Goal: Task Accomplishment & Management: Complete application form

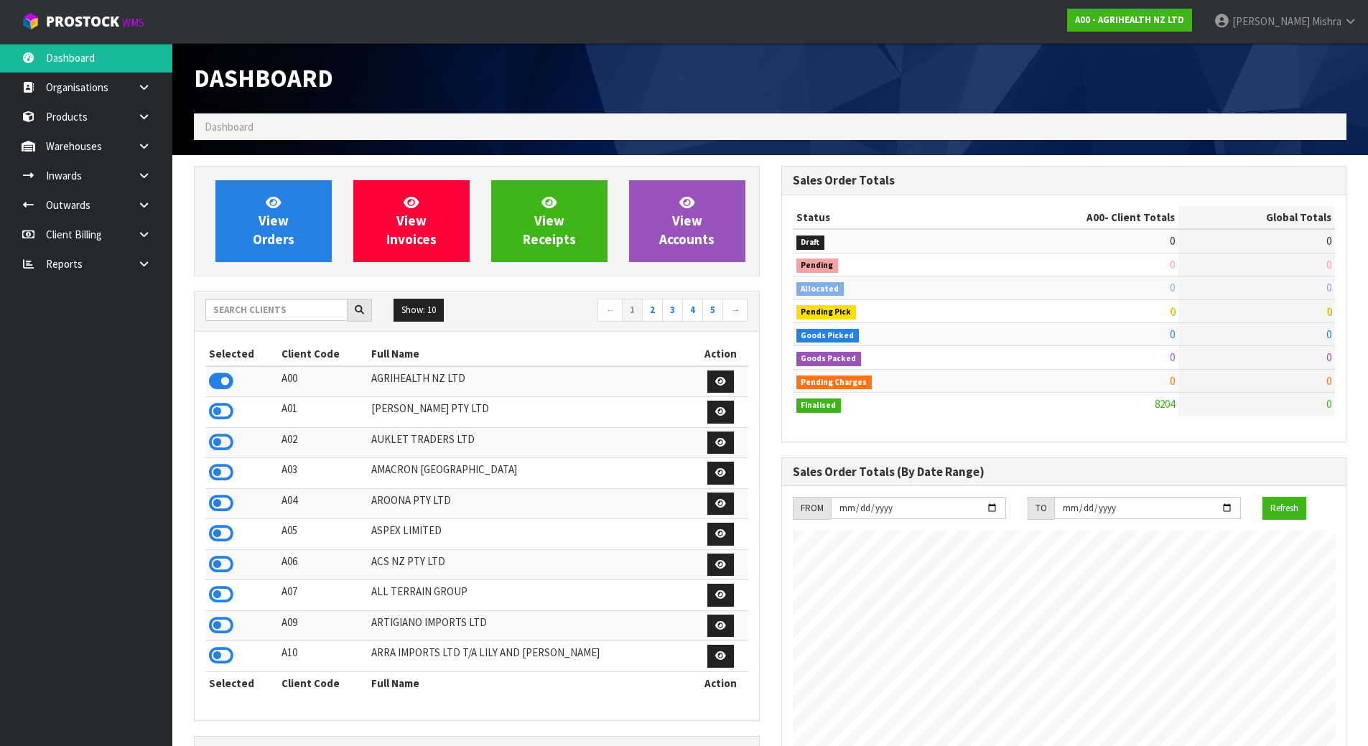
scroll to position [1088, 587]
click at [282, 309] on input "text" at bounding box center [276, 310] width 142 height 22
type input "13"
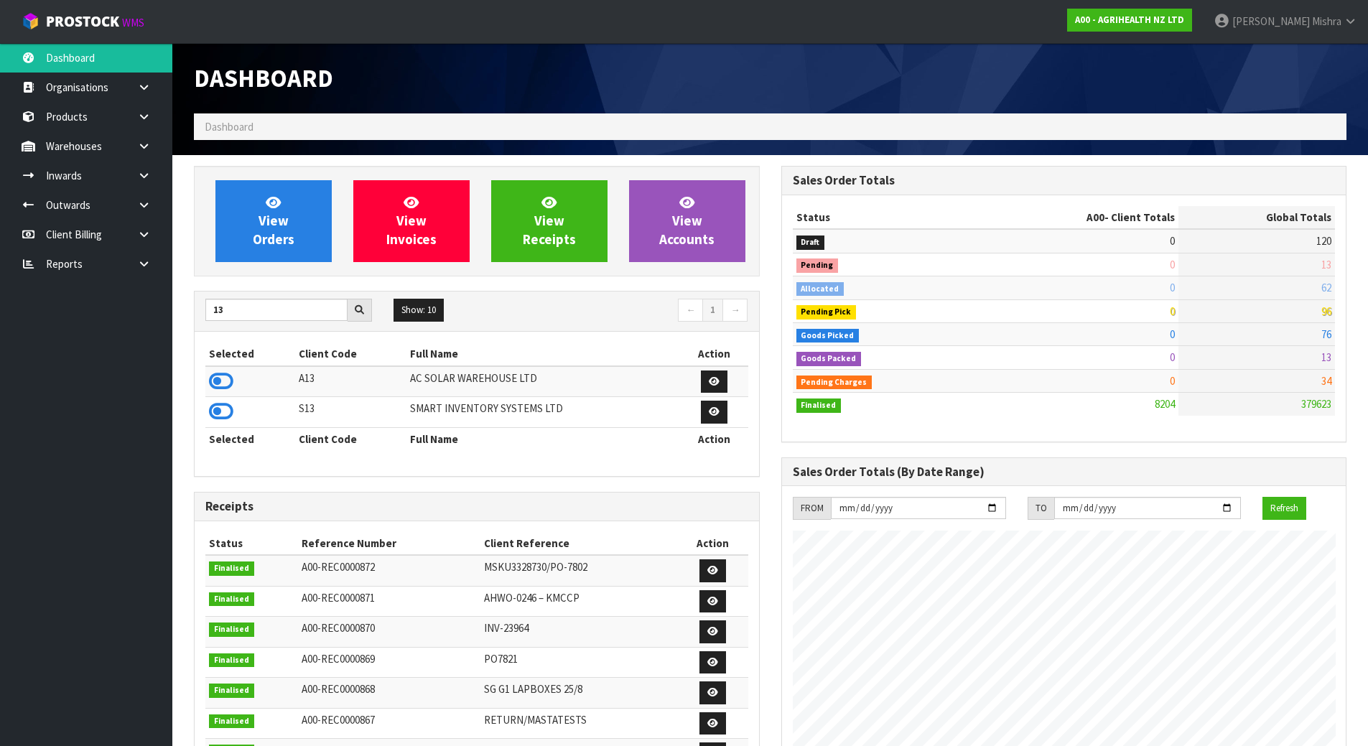
click at [238, 371] on td at bounding box center [250, 381] width 90 height 31
click at [230, 376] on icon at bounding box center [221, 382] width 24 height 22
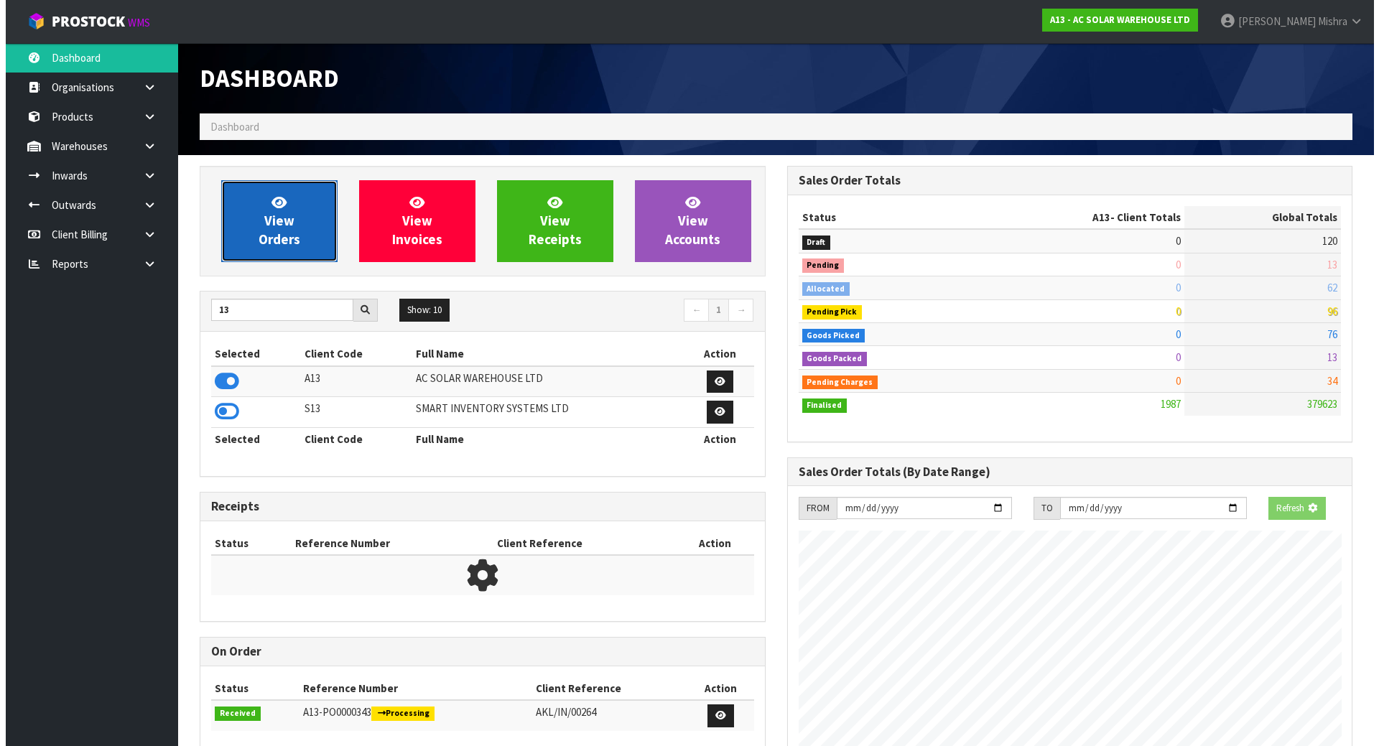
scroll to position [1165, 587]
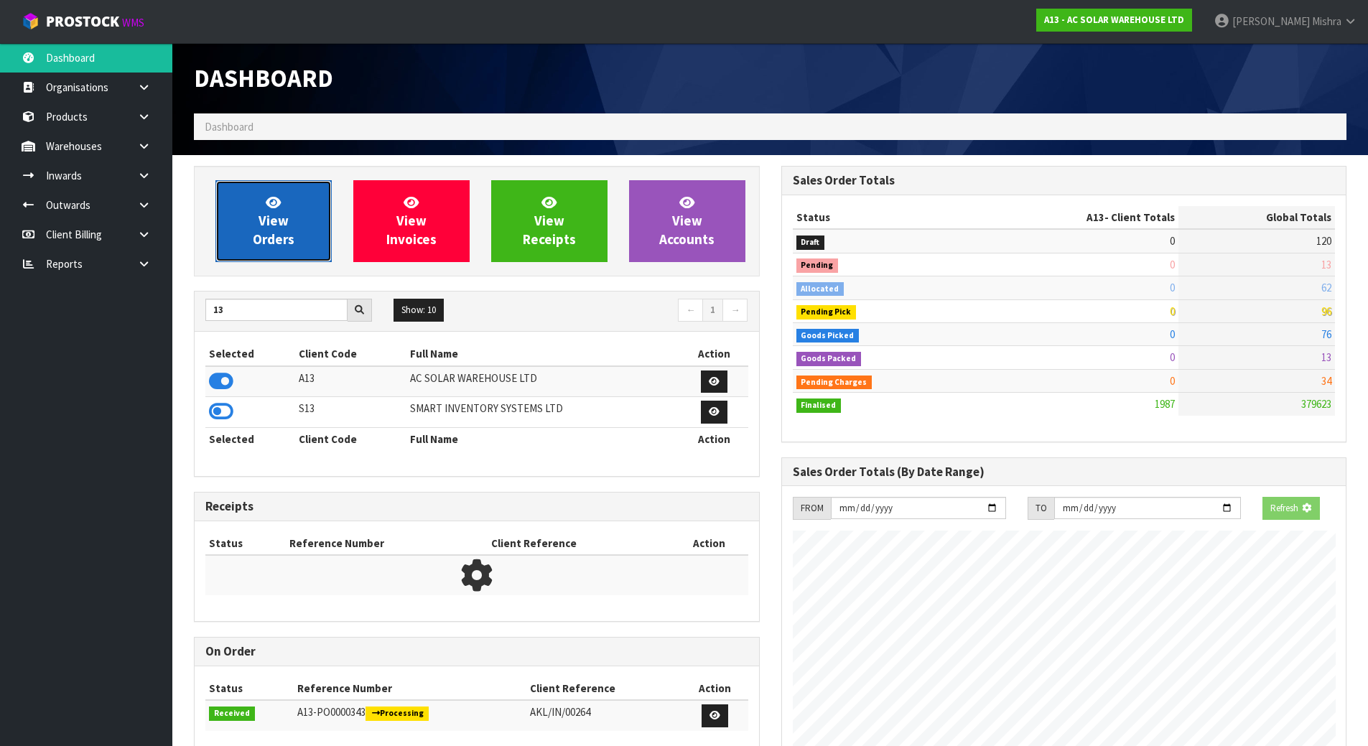
click at [282, 243] on span "View Orders" at bounding box center [274, 221] width 42 height 54
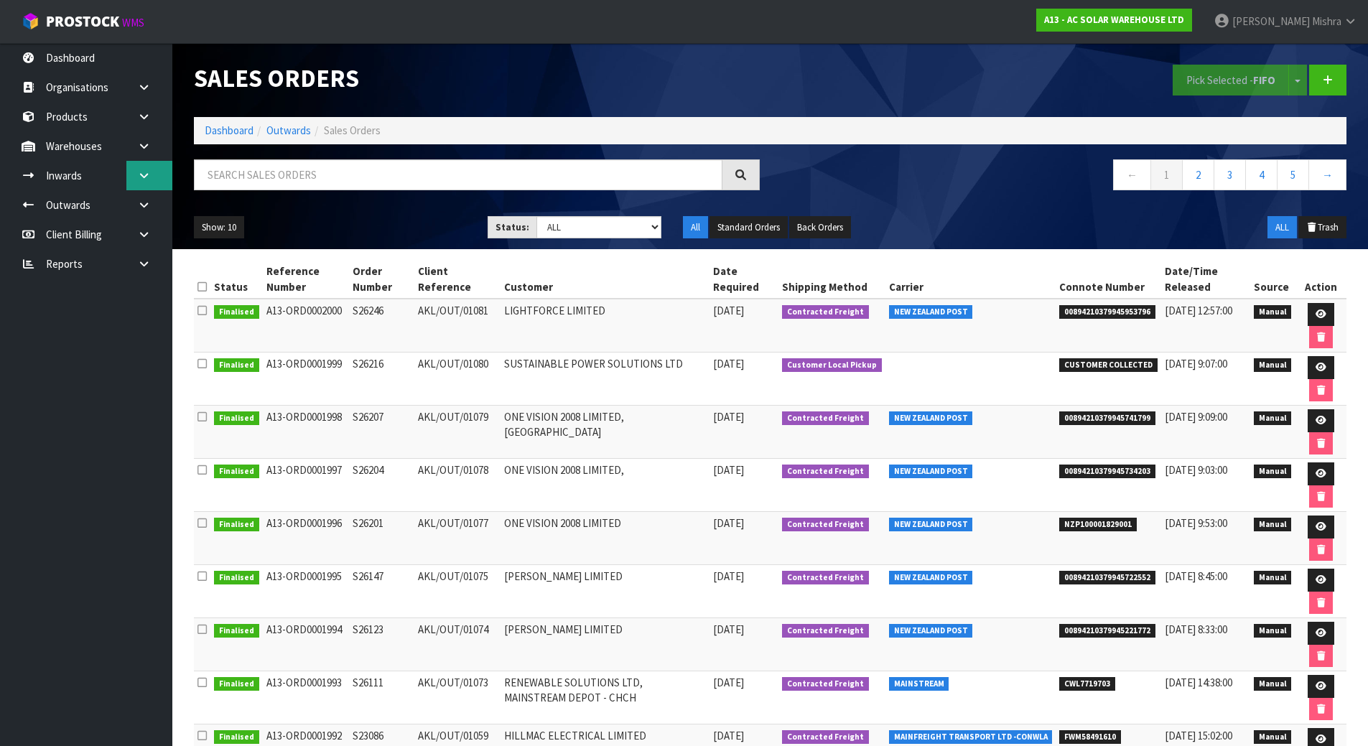
click at [136, 181] on link at bounding box center [149, 175] width 46 height 29
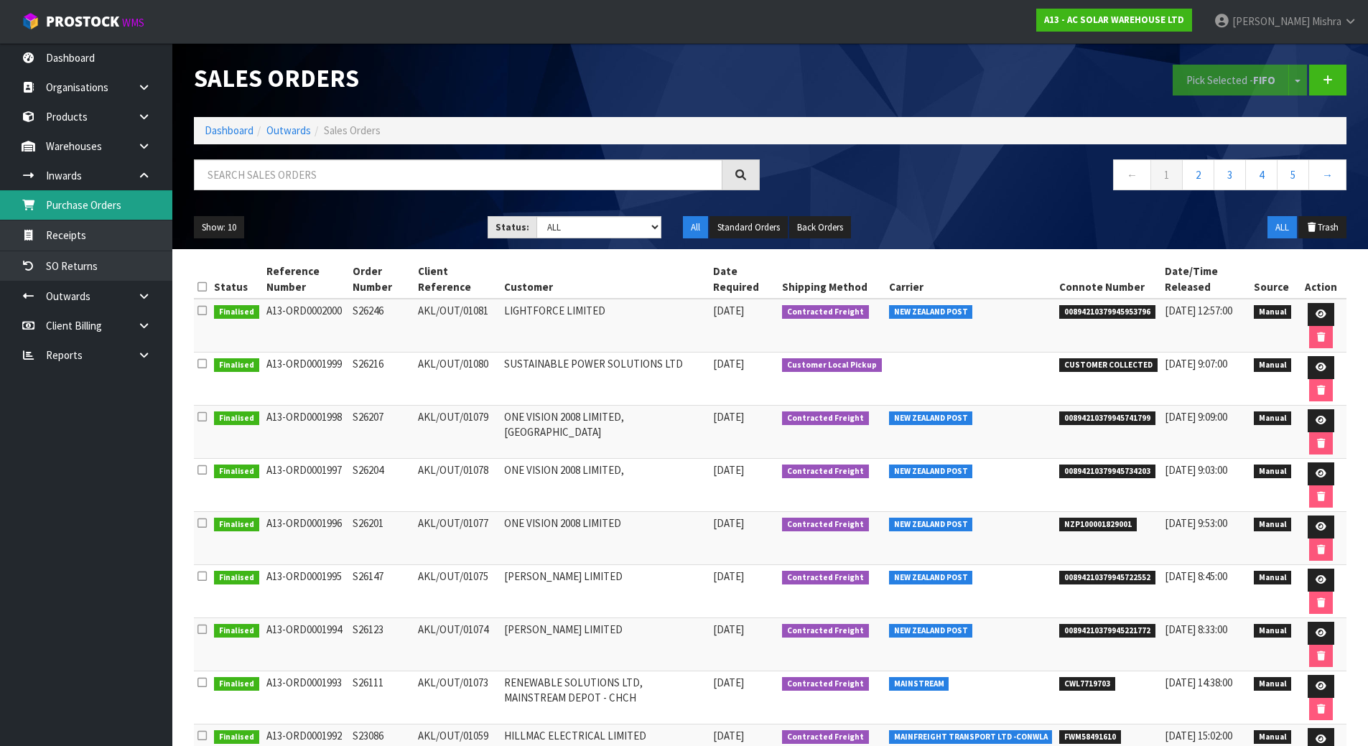
click at [92, 202] on link "Purchase Orders" at bounding box center [86, 204] width 172 height 29
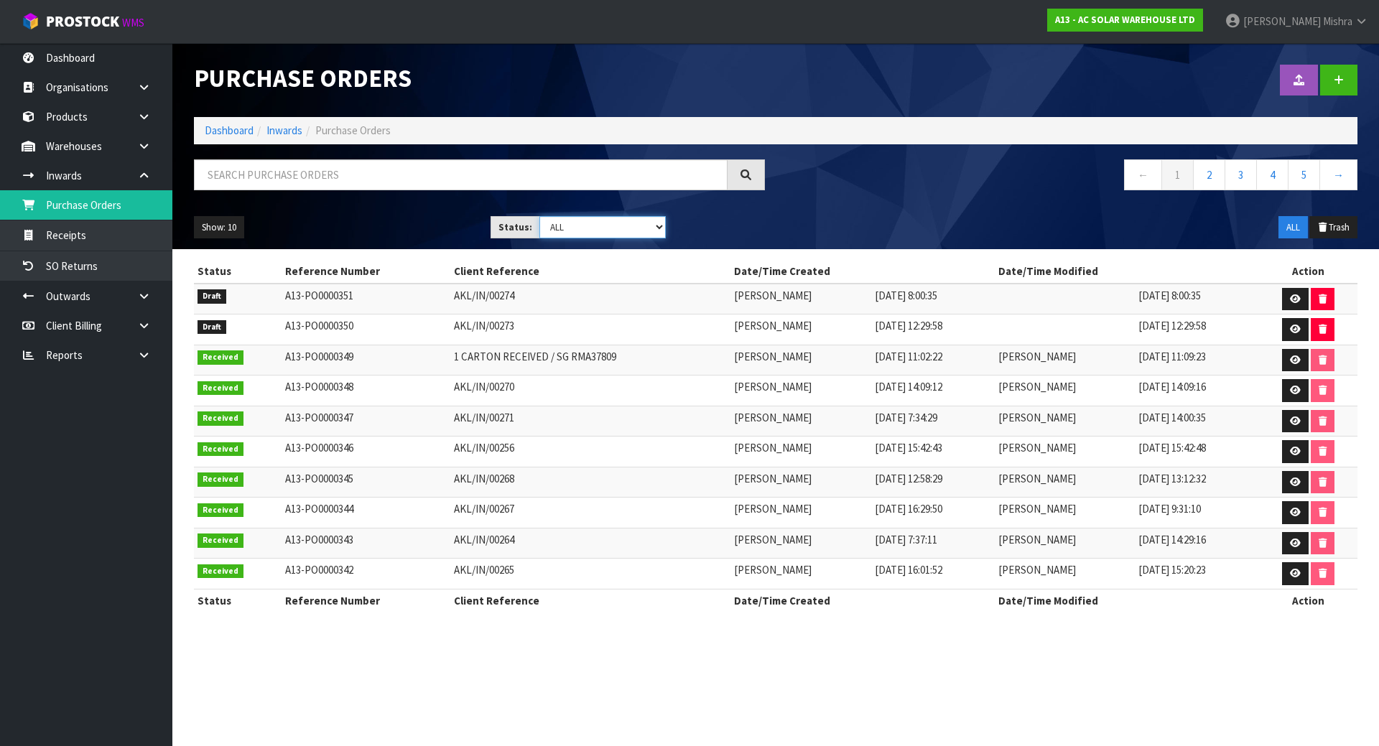
click at [546, 226] on select "Draft Pending Received Cancelled ALL" at bounding box center [602, 227] width 127 height 22
select select "string:0"
click at [539, 216] on select "Draft Pending Received Cancelled ALL" at bounding box center [602, 227] width 127 height 22
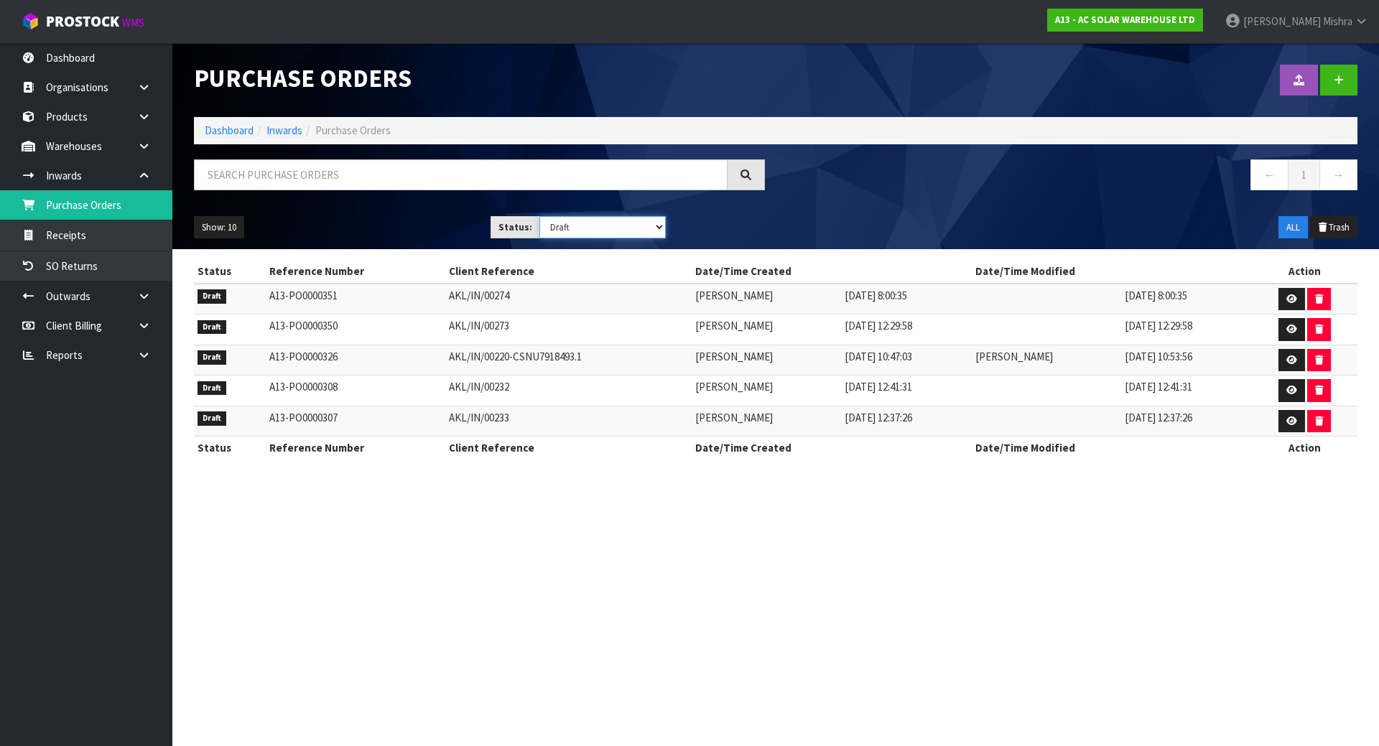
click at [614, 227] on select "Draft Pending Received Cancelled ALL" at bounding box center [602, 227] width 127 height 22
click at [843, 201] on div "← 1 →" at bounding box center [1072, 182] width 593 height 46
click at [1337, 80] on icon at bounding box center [1339, 80] width 10 height 11
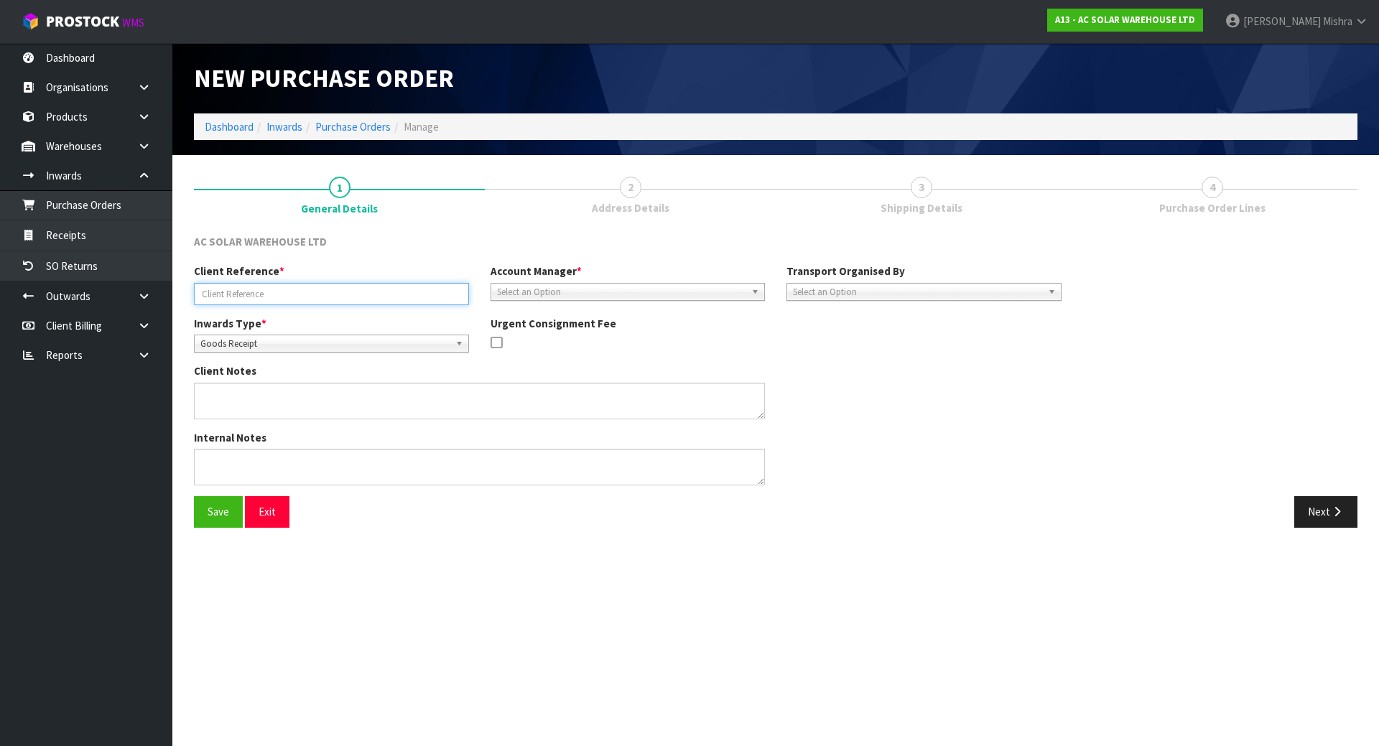
click at [237, 286] on input "text" at bounding box center [331, 294] width 275 height 22
paste input "AKL/IN/00275"
type input "AKL/IN/00275"
click at [524, 288] on span "Select an Option" at bounding box center [621, 292] width 249 height 17
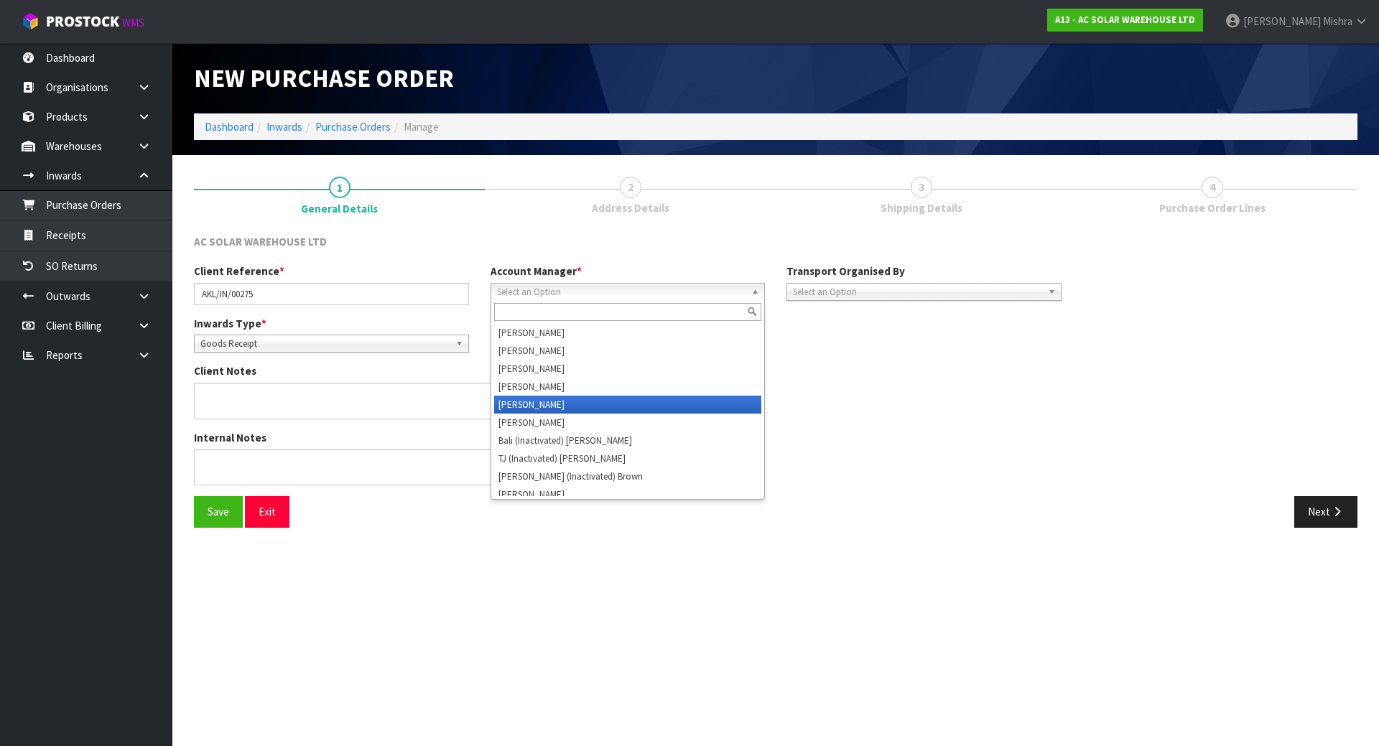
click at [542, 399] on li "[PERSON_NAME]" at bounding box center [628, 405] width 268 height 18
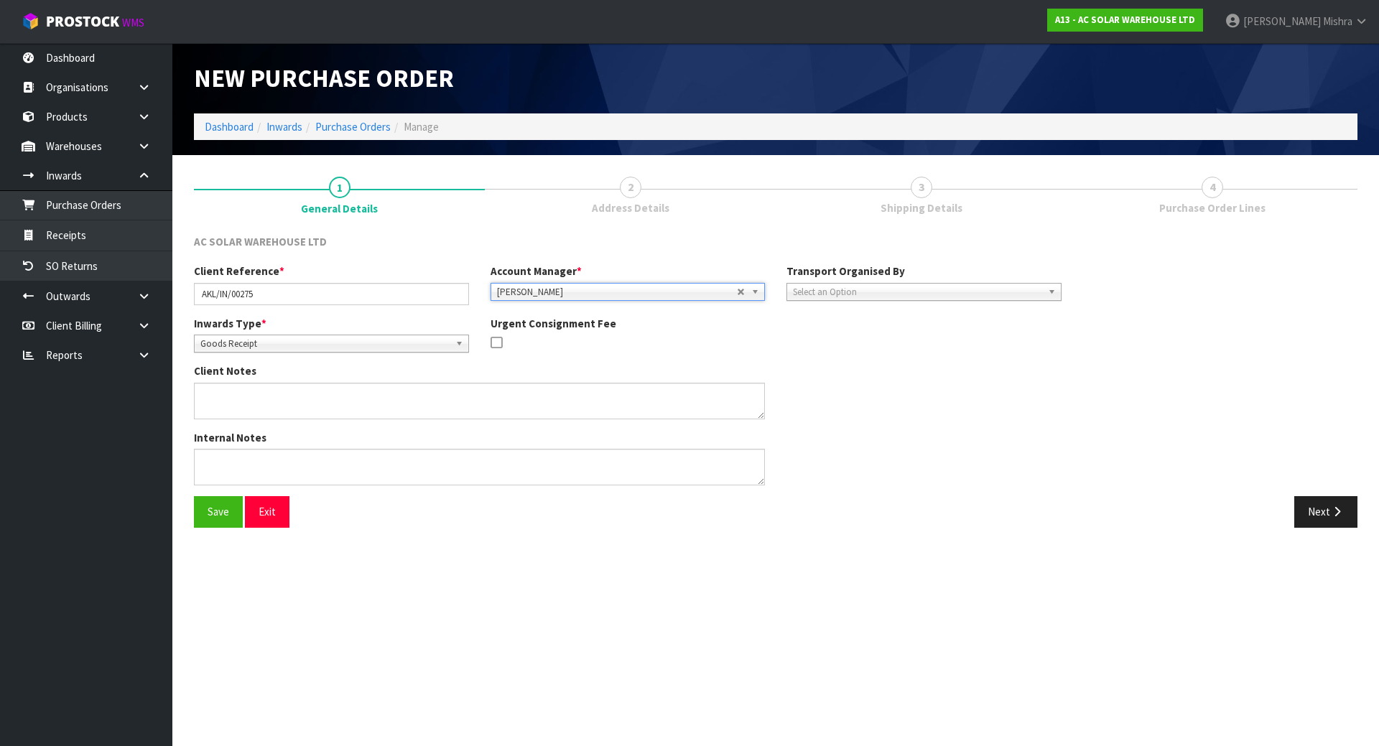
click at [936, 289] on span "Select an Option" at bounding box center [917, 292] width 249 height 17
click at [966, 368] on li "Client" at bounding box center [924, 369] width 268 height 18
click at [1347, 513] on button "Next" at bounding box center [1325, 511] width 63 height 31
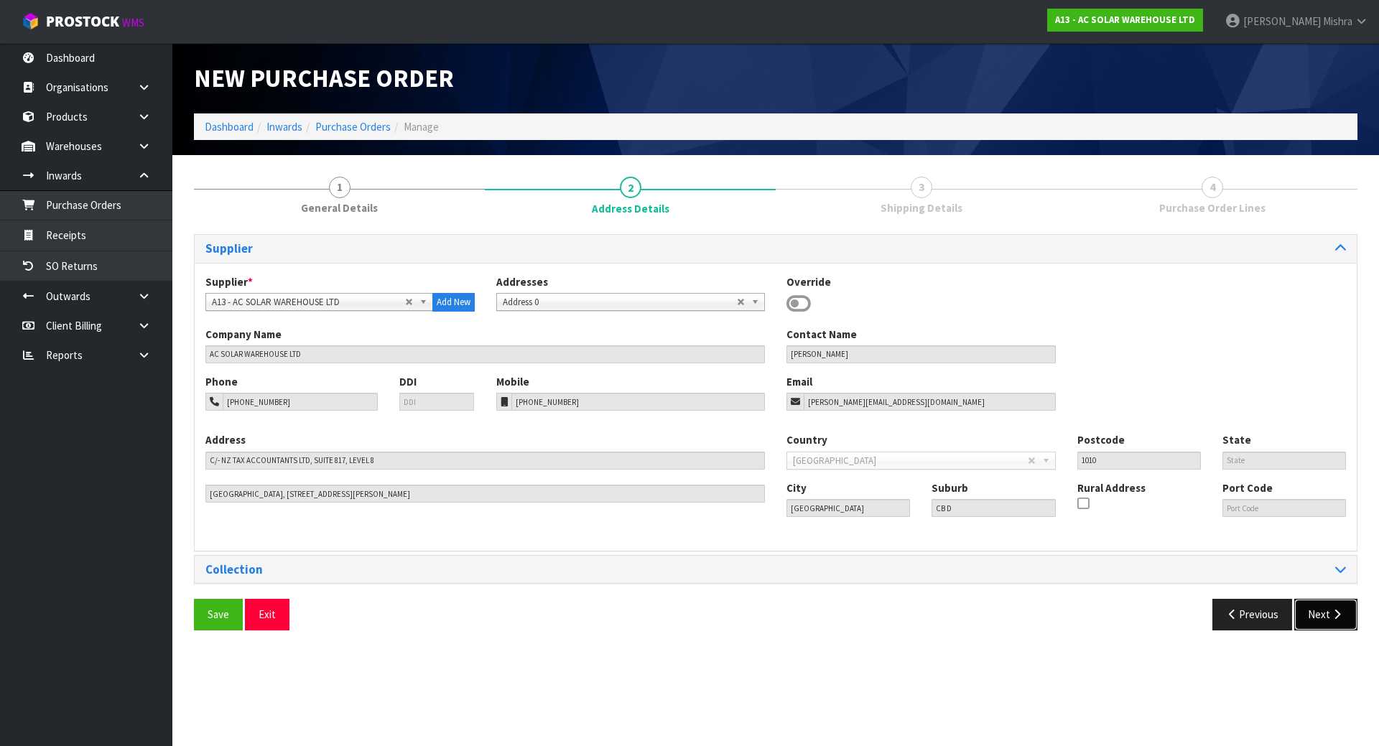
click at [1328, 607] on button "Next" at bounding box center [1325, 614] width 63 height 31
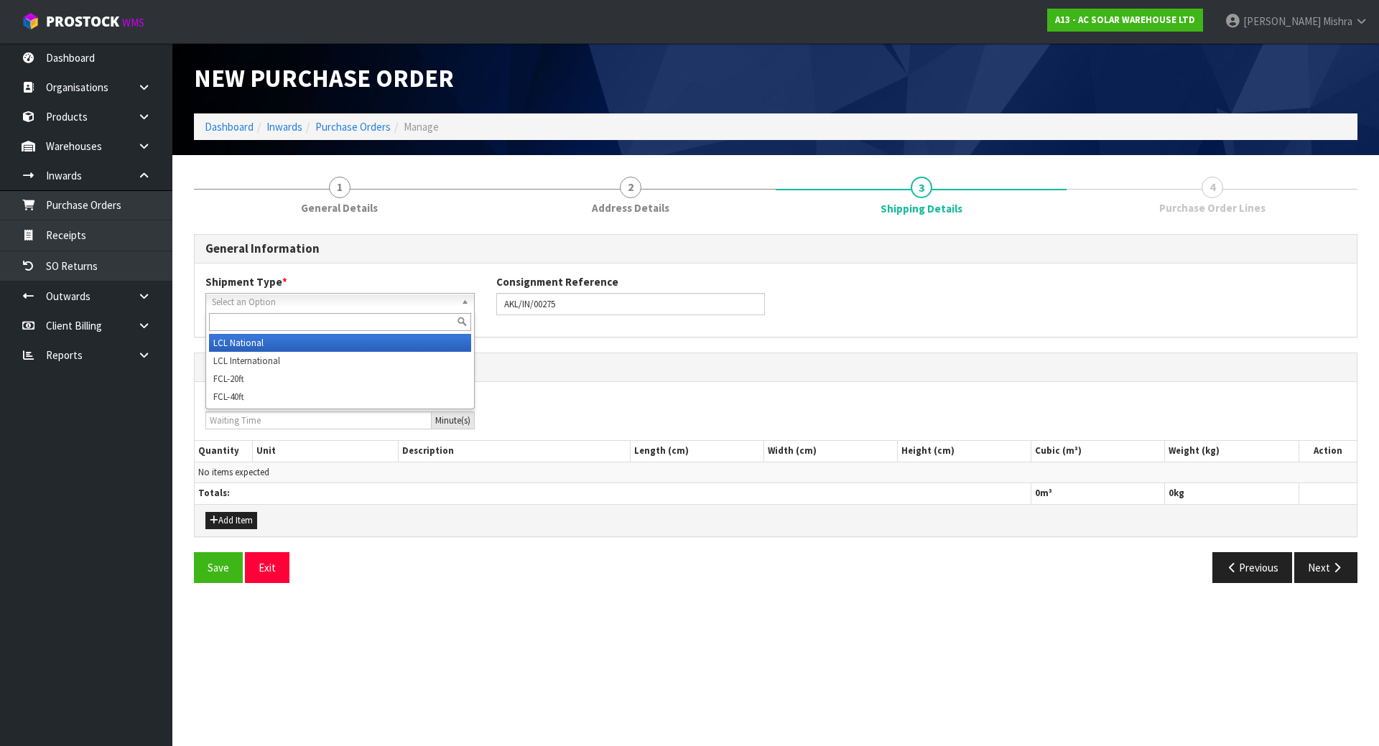
click at [269, 306] on span "Select an Option" at bounding box center [333, 302] width 243 height 17
click at [262, 345] on li "LCL National" at bounding box center [340, 343] width 262 height 18
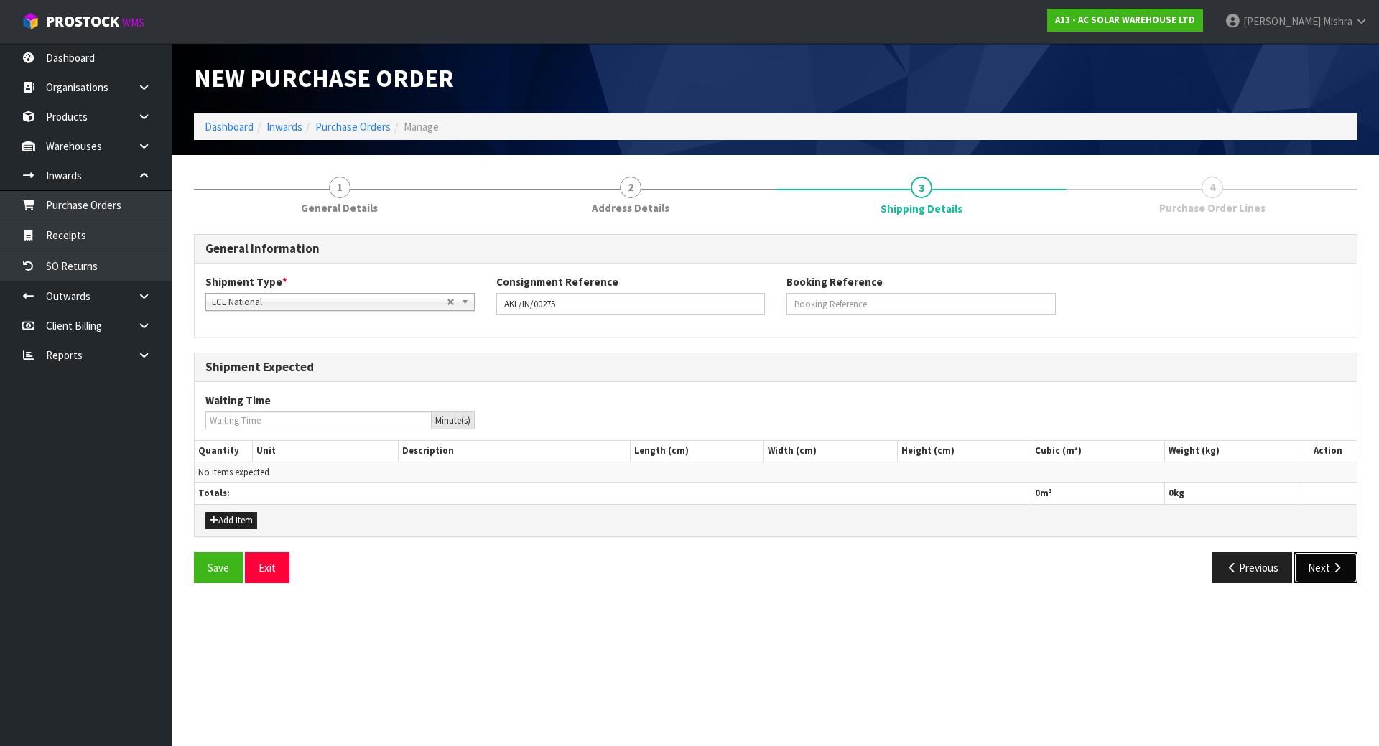
click at [1337, 572] on icon "button" at bounding box center [1337, 567] width 14 height 11
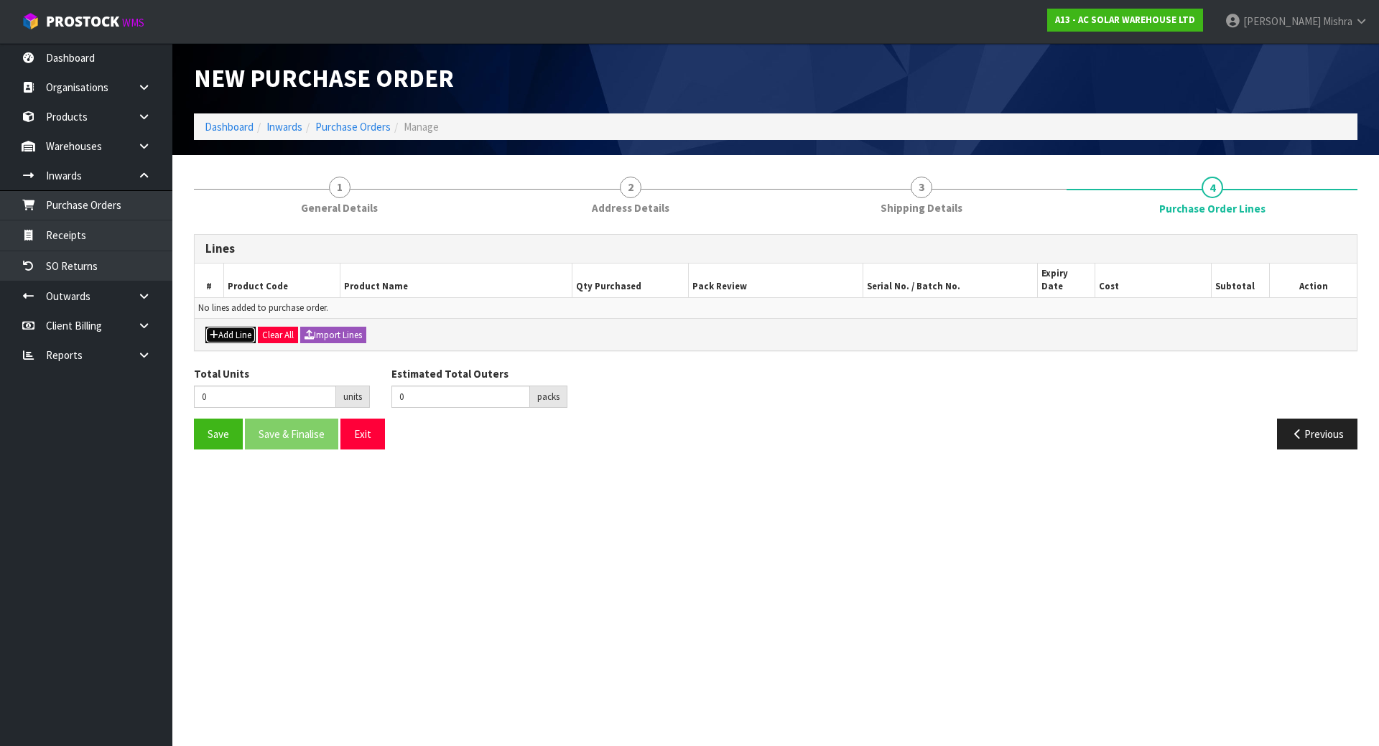
drag, startPoint x: 225, startPoint y: 317, endPoint x: 242, endPoint y: 317, distance: 17.2
click at [226, 327] on button "Add Line" at bounding box center [230, 335] width 50 height 17
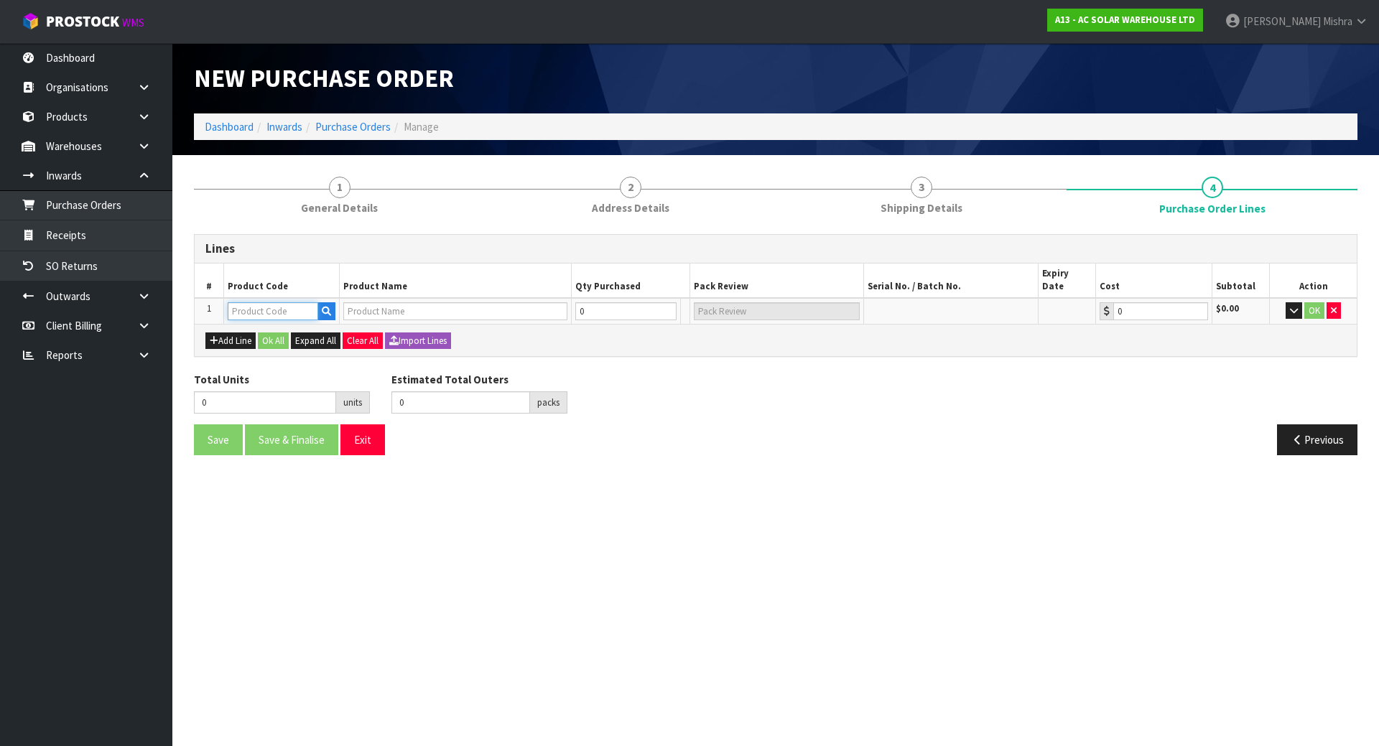
click at [277, 302] on input "text" at bounding box center [273, 311] width 91 height 18
type input "1452"
type input "TS4-A-O (700W) - TIGO 700W OPTIMISER WITH RAPID SHUTDOWN"
type input "0.00"
type input "1452"
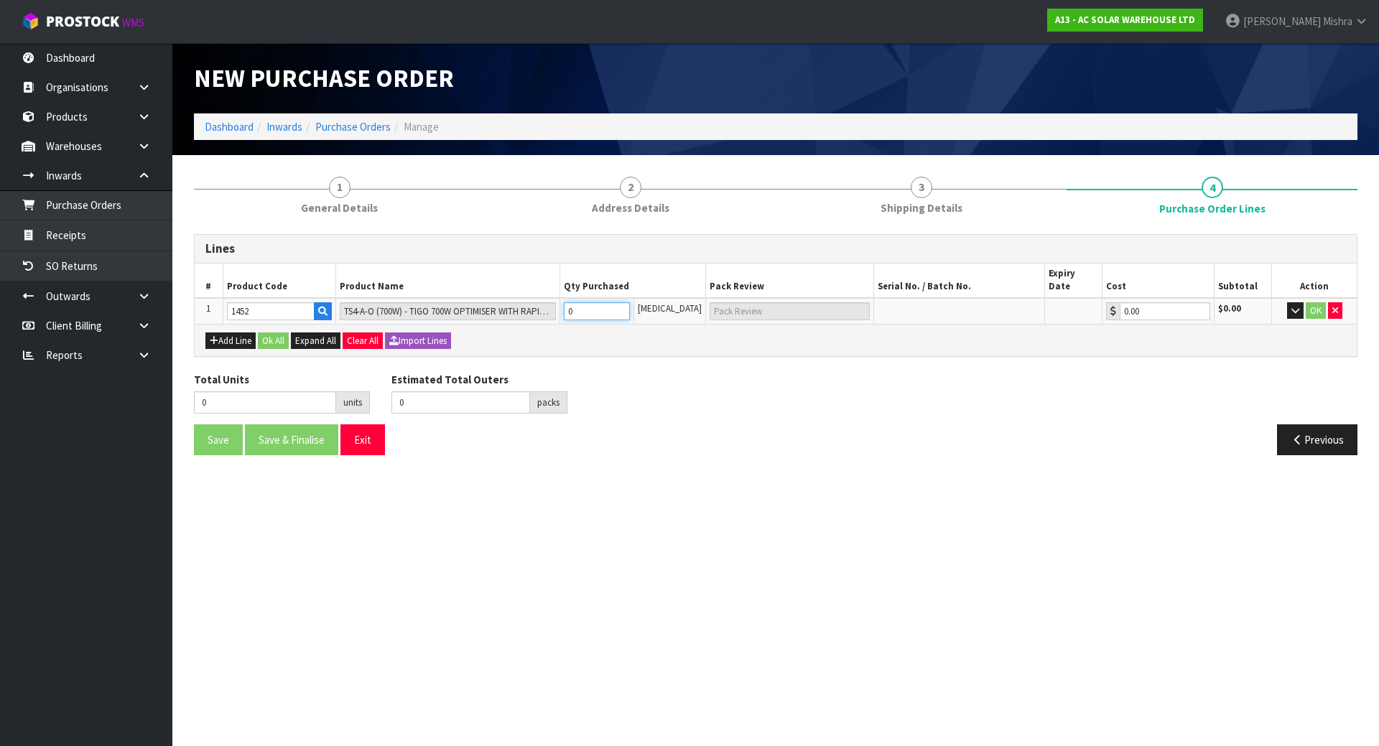
drag, startPoint x: 619, startPoint y: 300, endPoint x: 475, endPoint y: 318, distance: 145.5
click at [475, 318] on div "Lines # Product Code Product Name Qty Purchased Pack Review Serial No. / Batch …" at bounding box center [776, 295] width 1164 height 123
type input "1"
type input "1 [MEDICAL_DATA]"
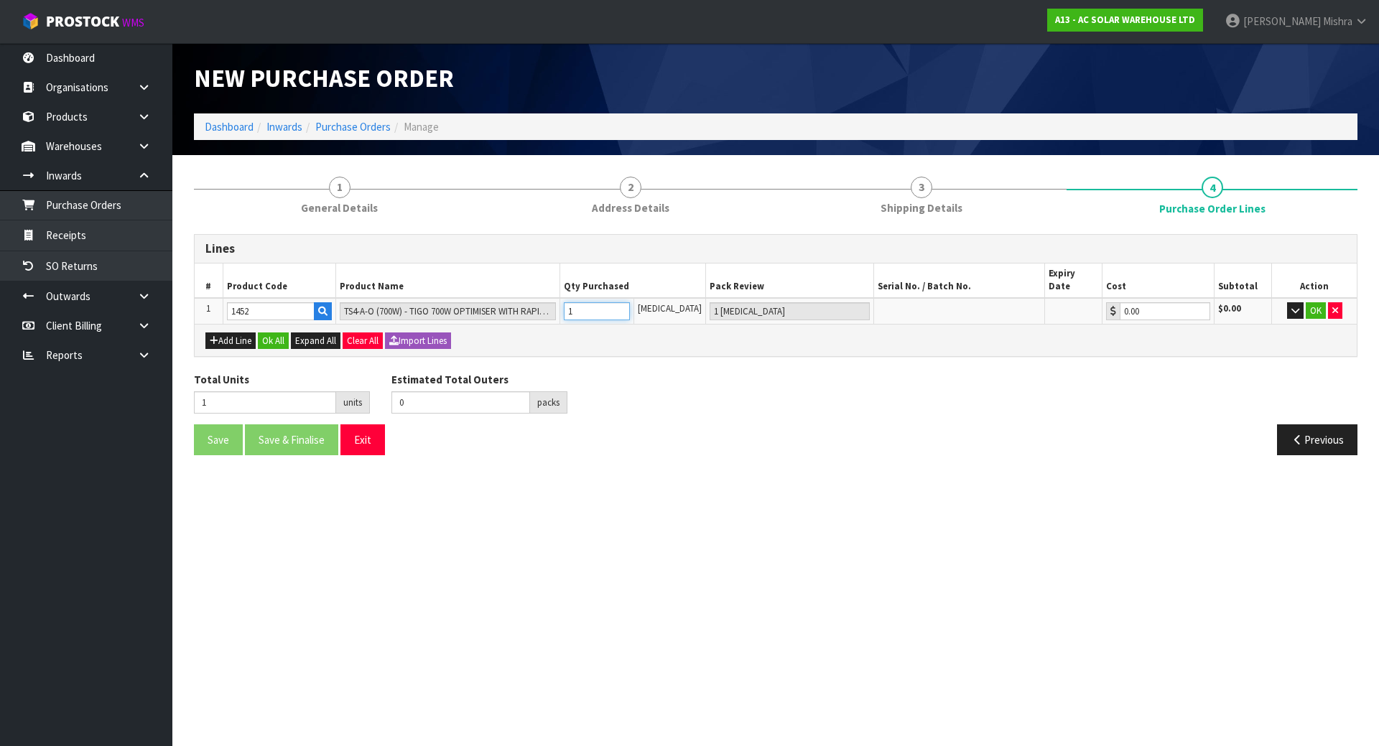
type input "12"
type input "12 [MEDICAL_DATA]"
type input "12"
click at [270, 333] on button "Ok All" at bounding box center [273, 341] width 31 height 17
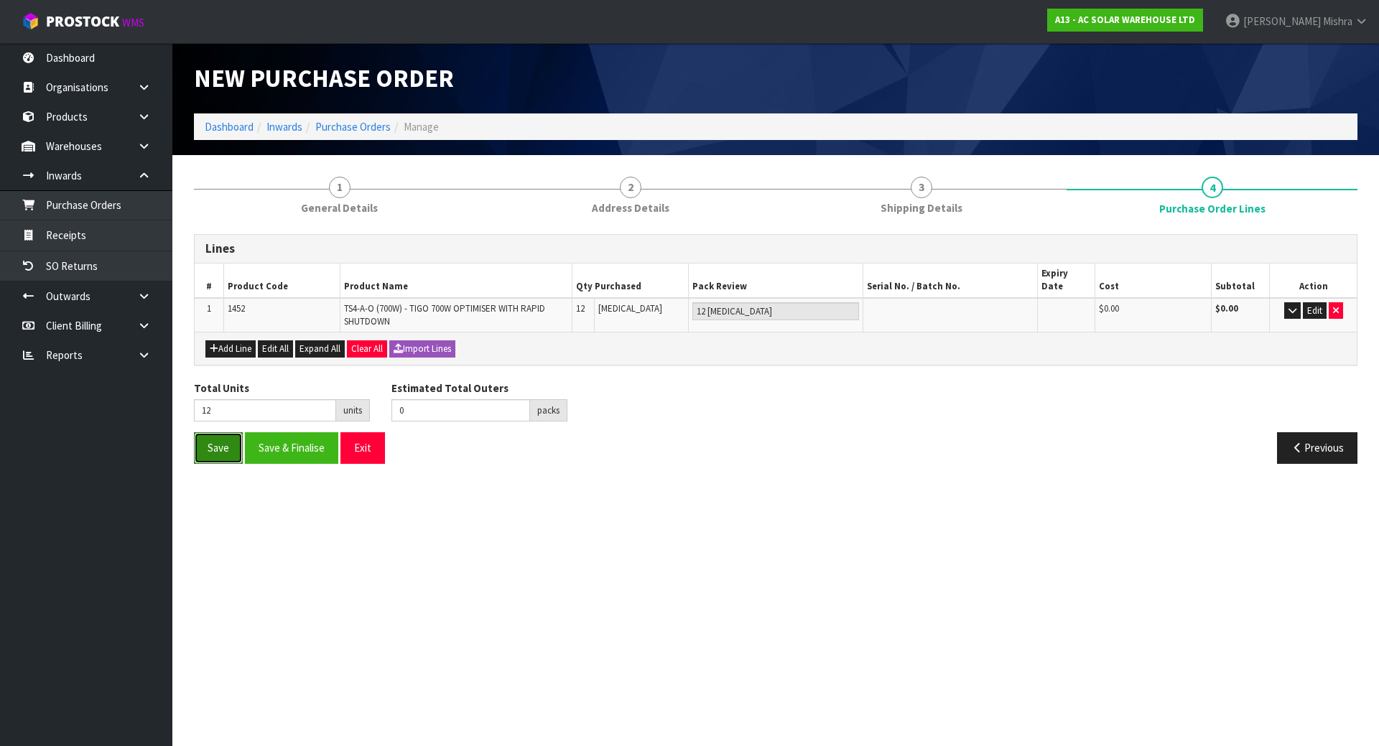
click at [217, 445] on button "Save" at bounding box center [218, 447] width 49 height 31
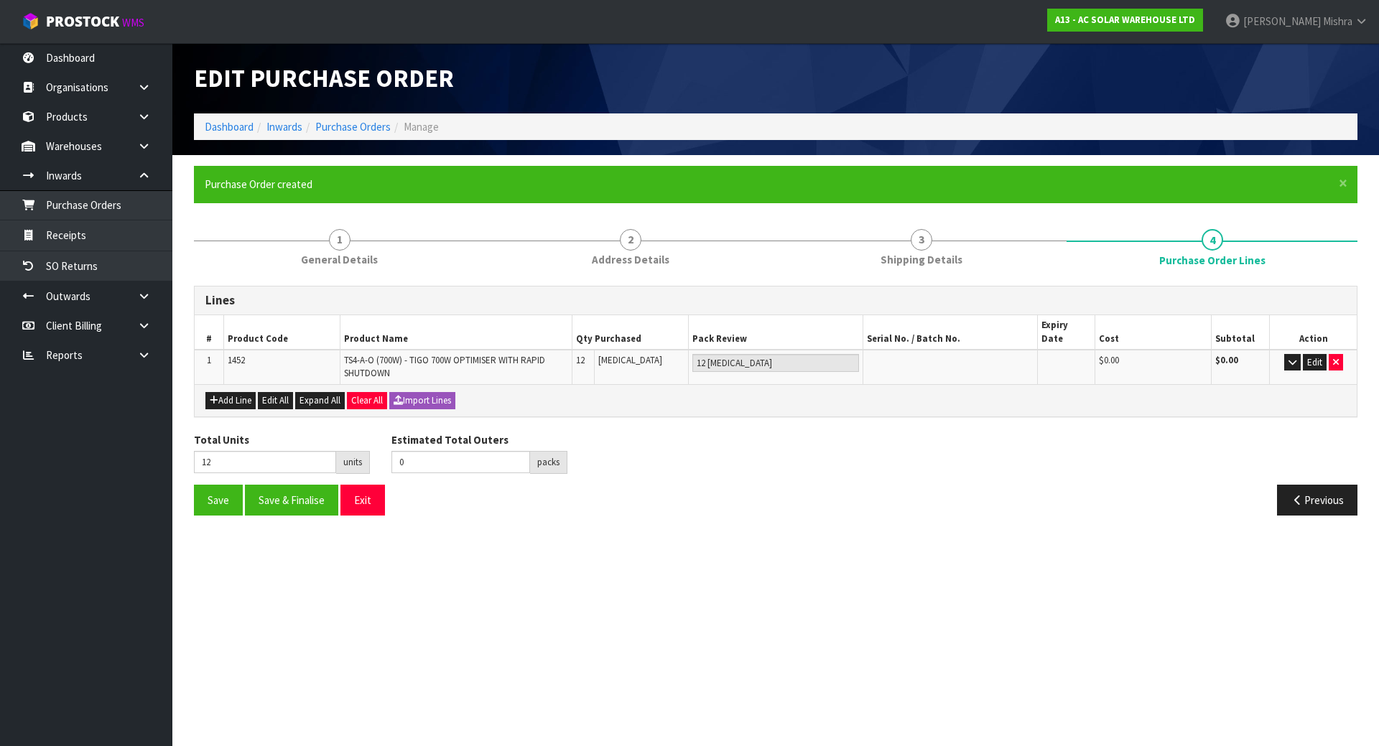
type input "0"
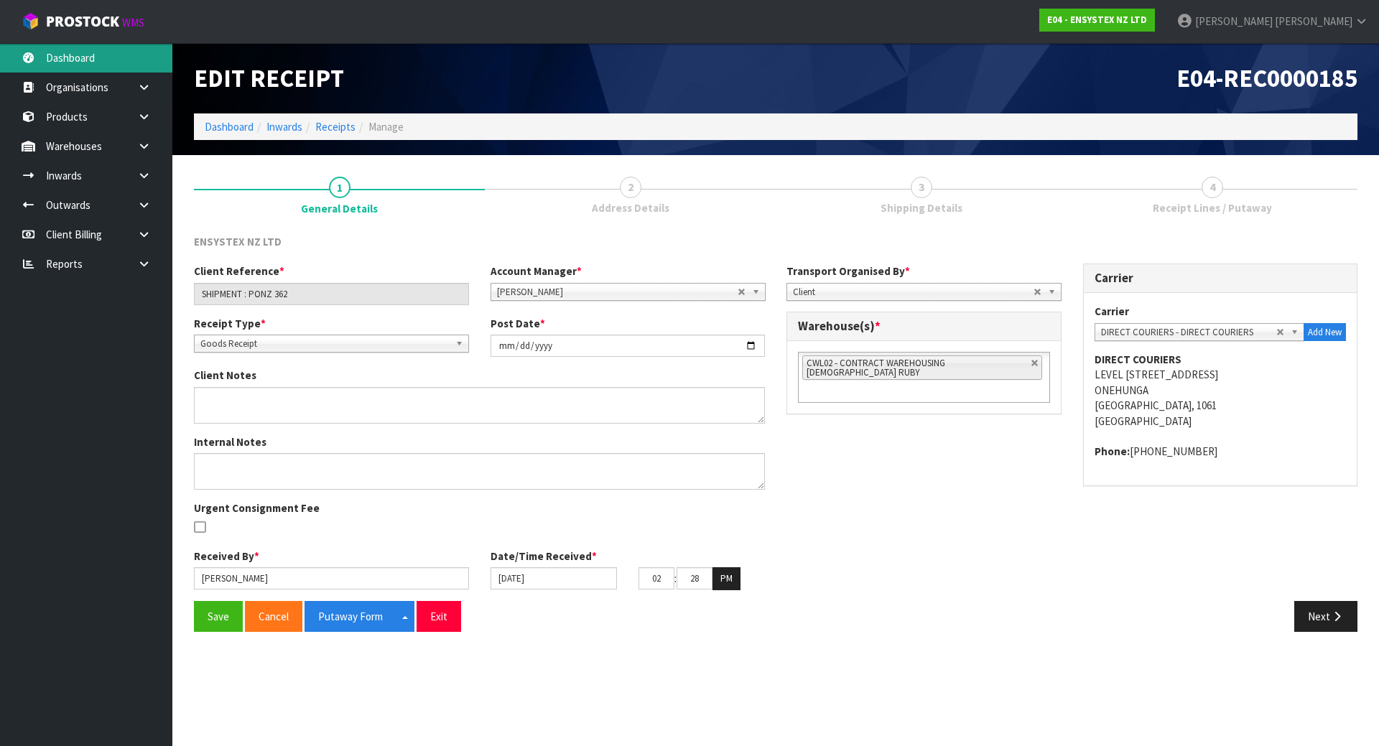
click at [91, 63] on link "Dashboard" at bounding box center [86, 57] width 172 height 29
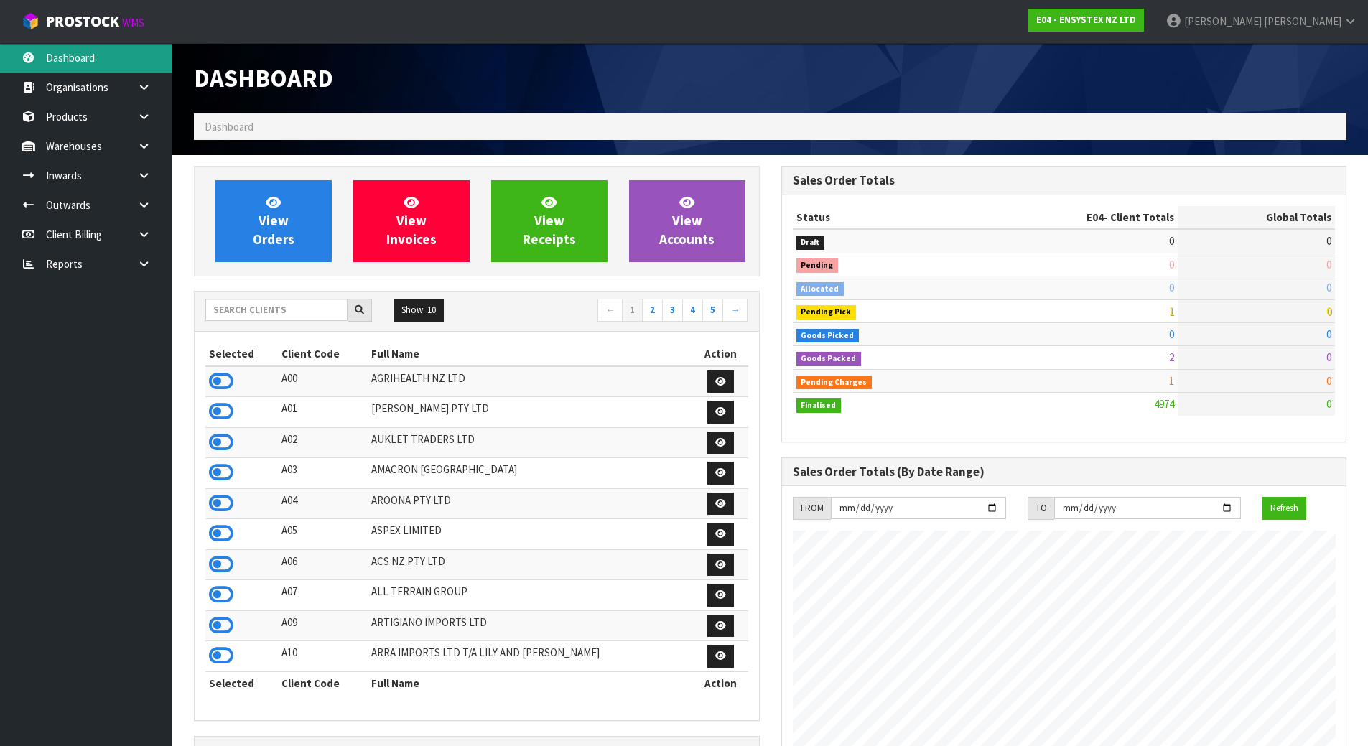
scroll to position [1088, 587]
click at [279, 319] on input "text" at bounding box center [276, 310] width 142 height 22
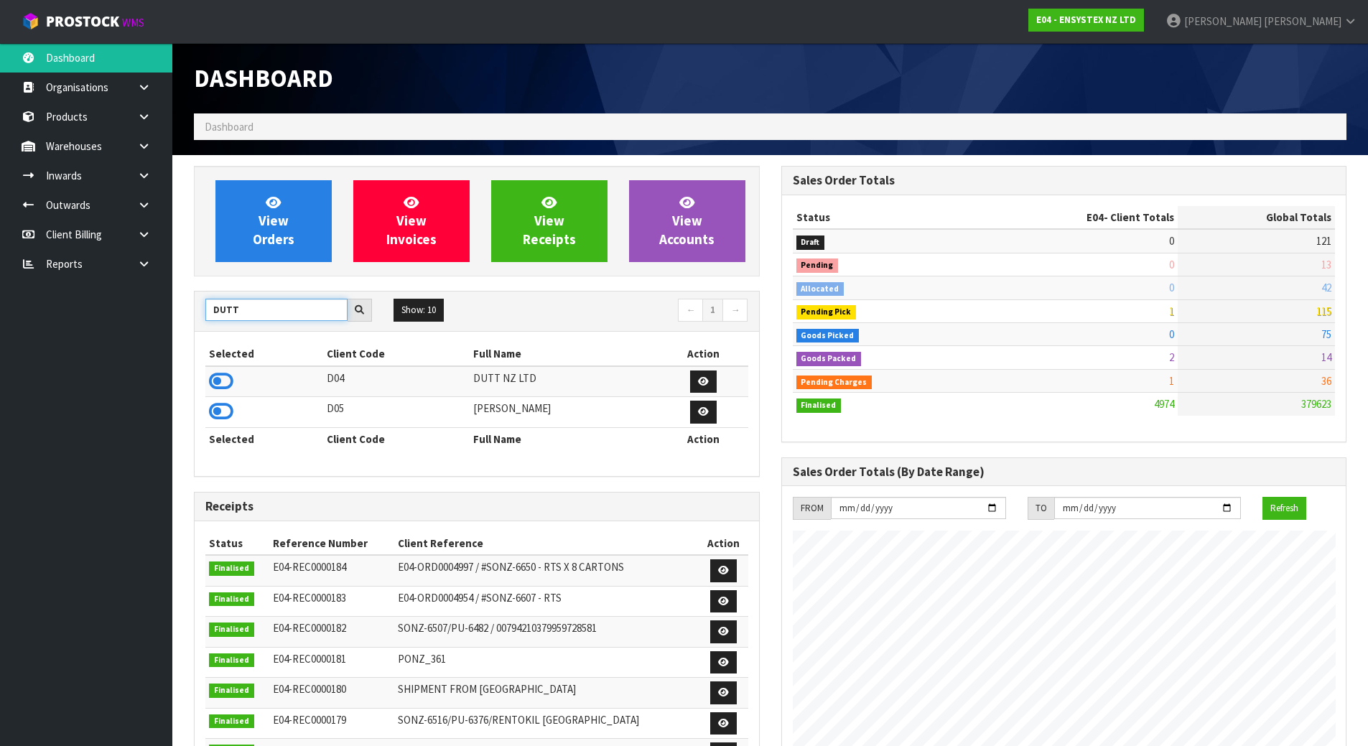
type input "DUTT"
click at [234, 380] on td at bounding box center [264, 381] width 118 height 31
click at [226, 380] on icon at bounding box center [221, 382] width 24 height 22
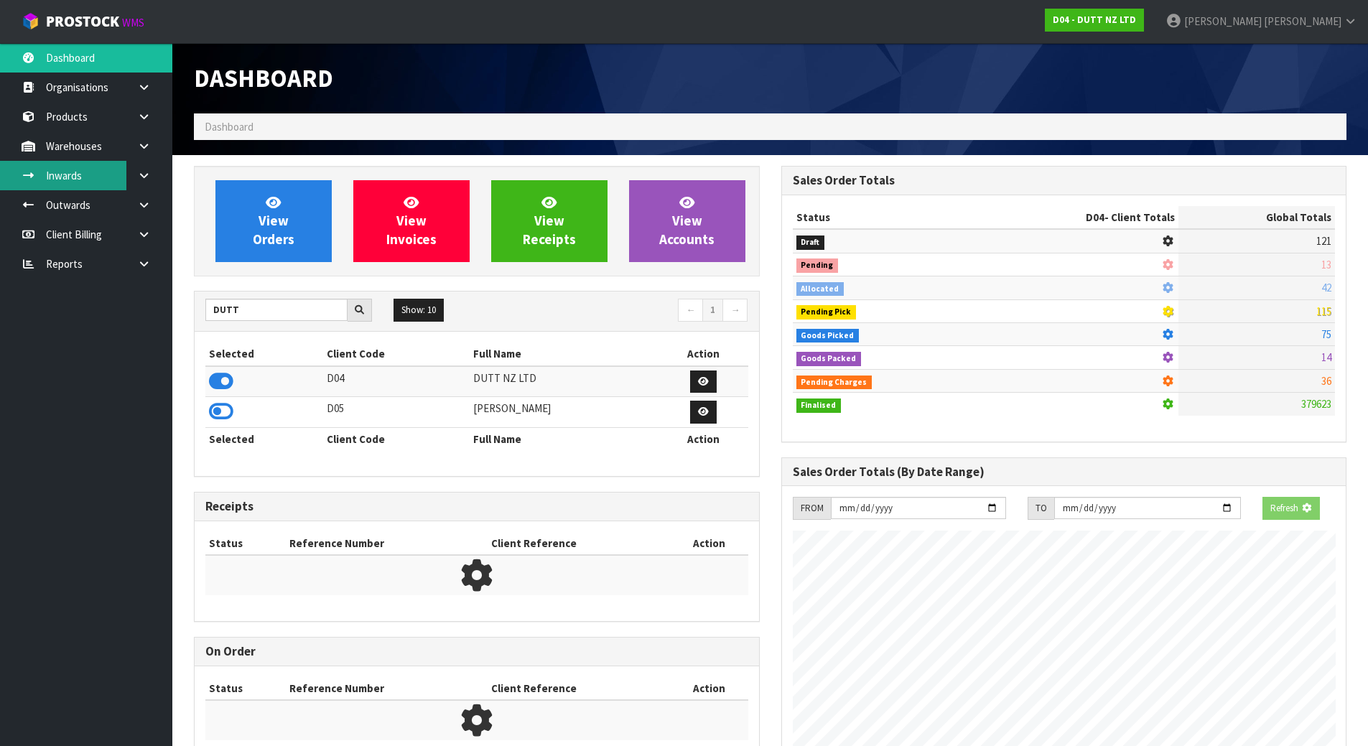
scroll to position [996, 587]
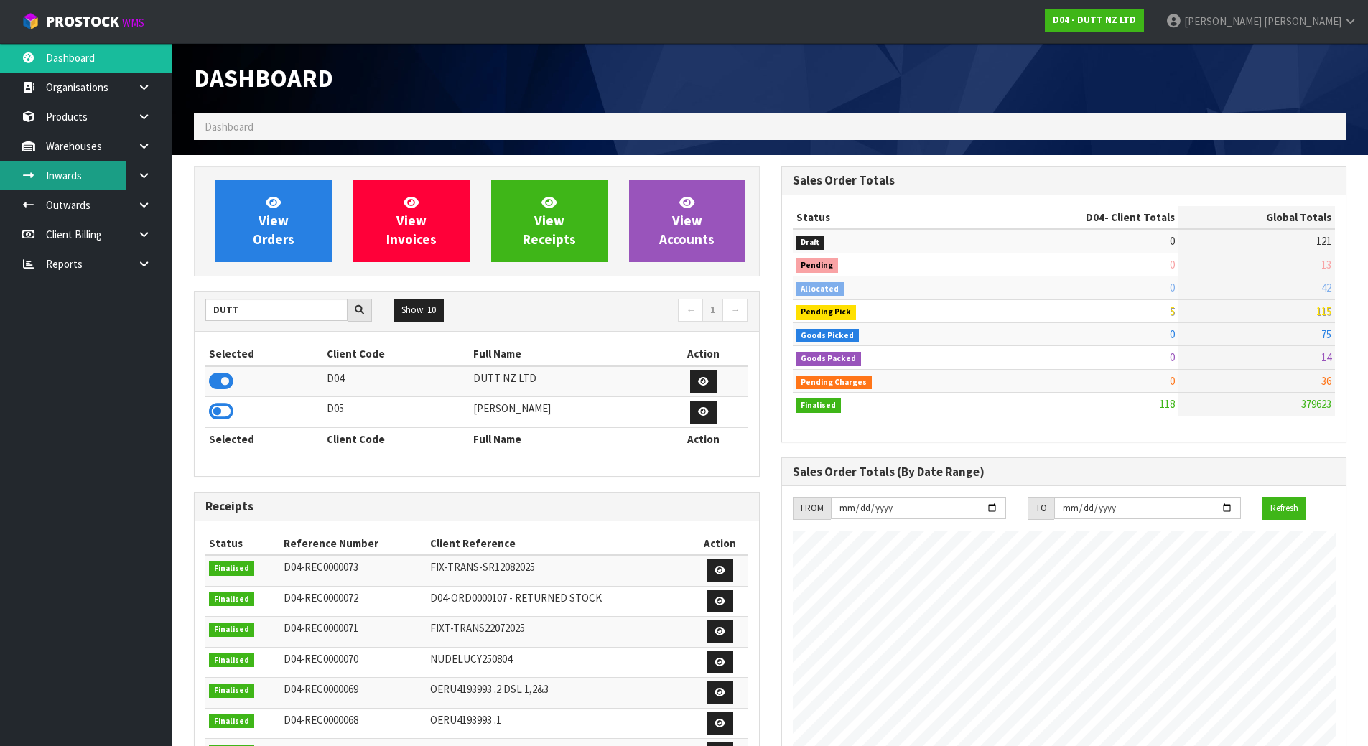
click at [107, 167] on link "Inwards" at bounding box center [86, 175] width 172 height 29
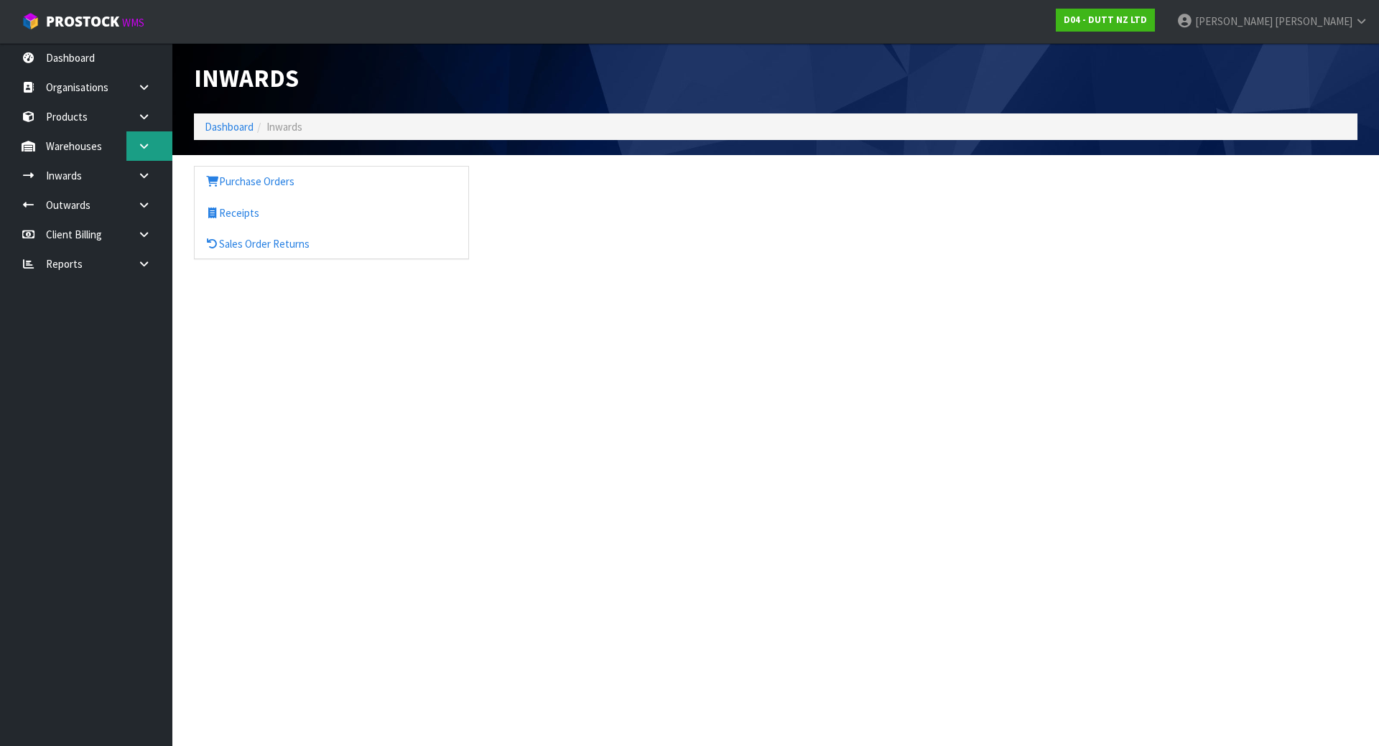
click at [145, 144] on icon at bounding box center [144, 146] width 14 height 11
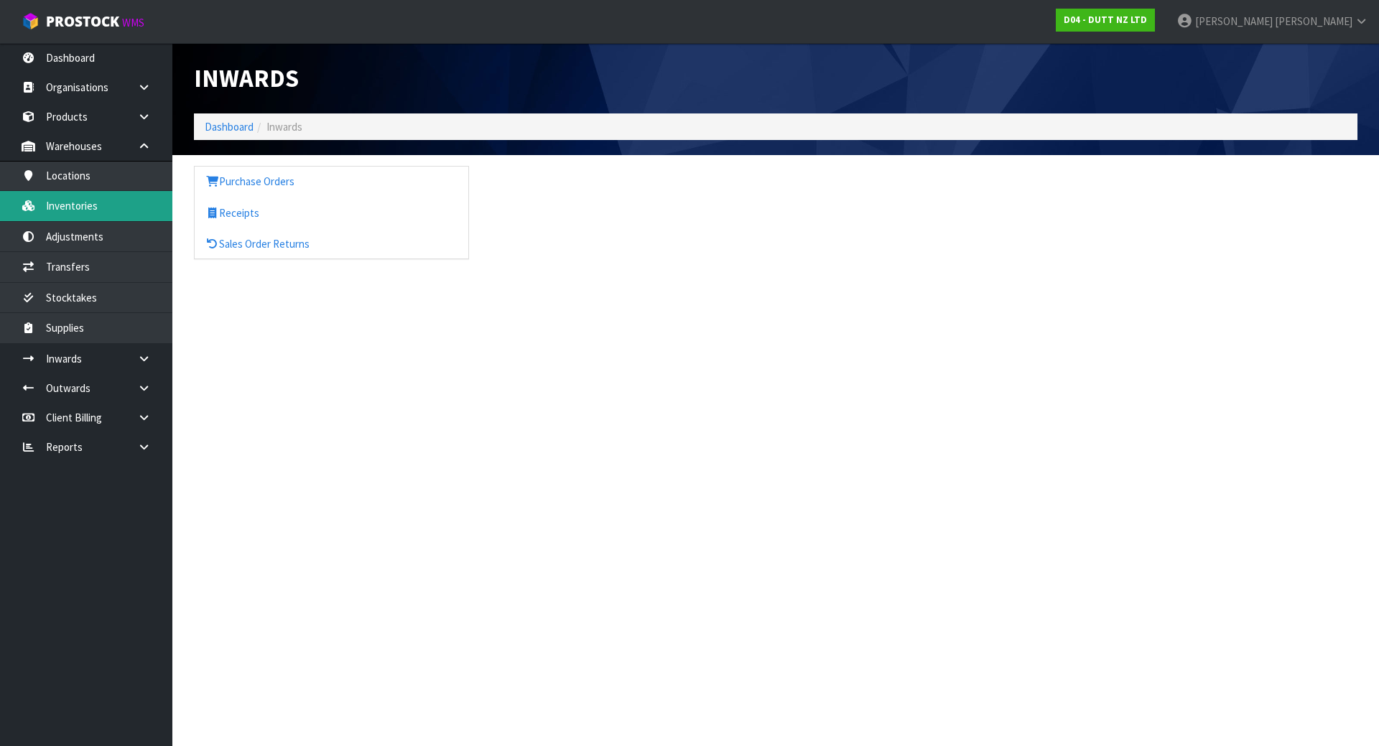
click at [88, 210] on link "Inventories" at bounding box center [86, 205] width 172 height 29
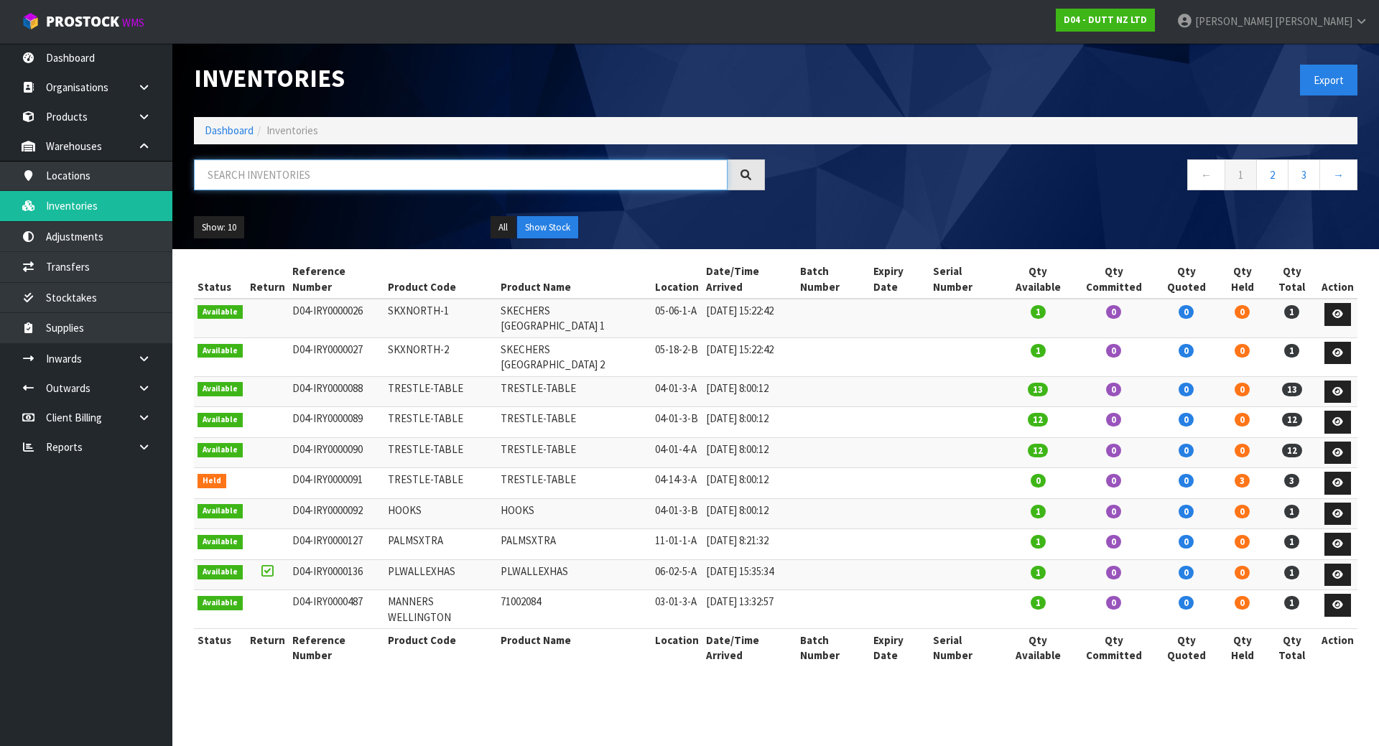
click at [277, 167] on input "text" at bounding box center [461, 174] width 534 height 31
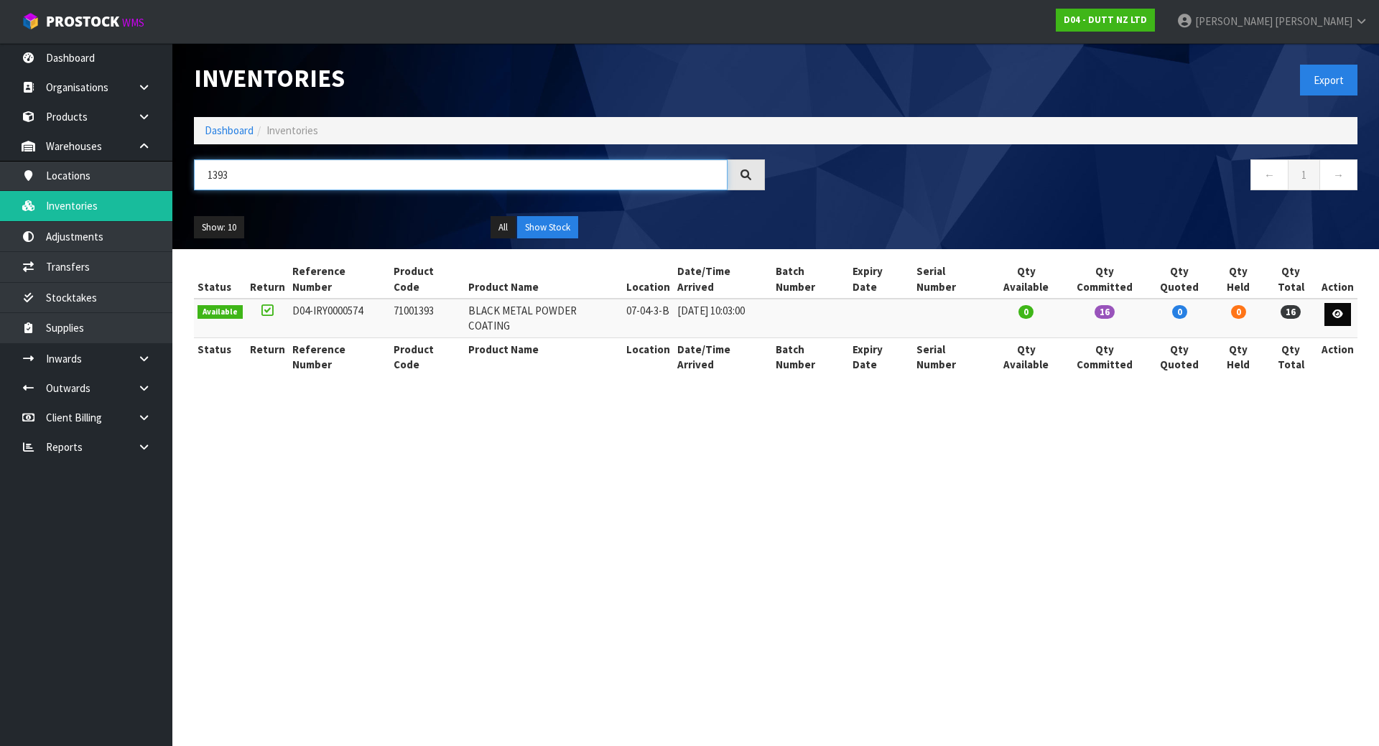
type input "1393"
click at [1336, 310] on icon at bounding box center [1337, 314] width 11 height 9
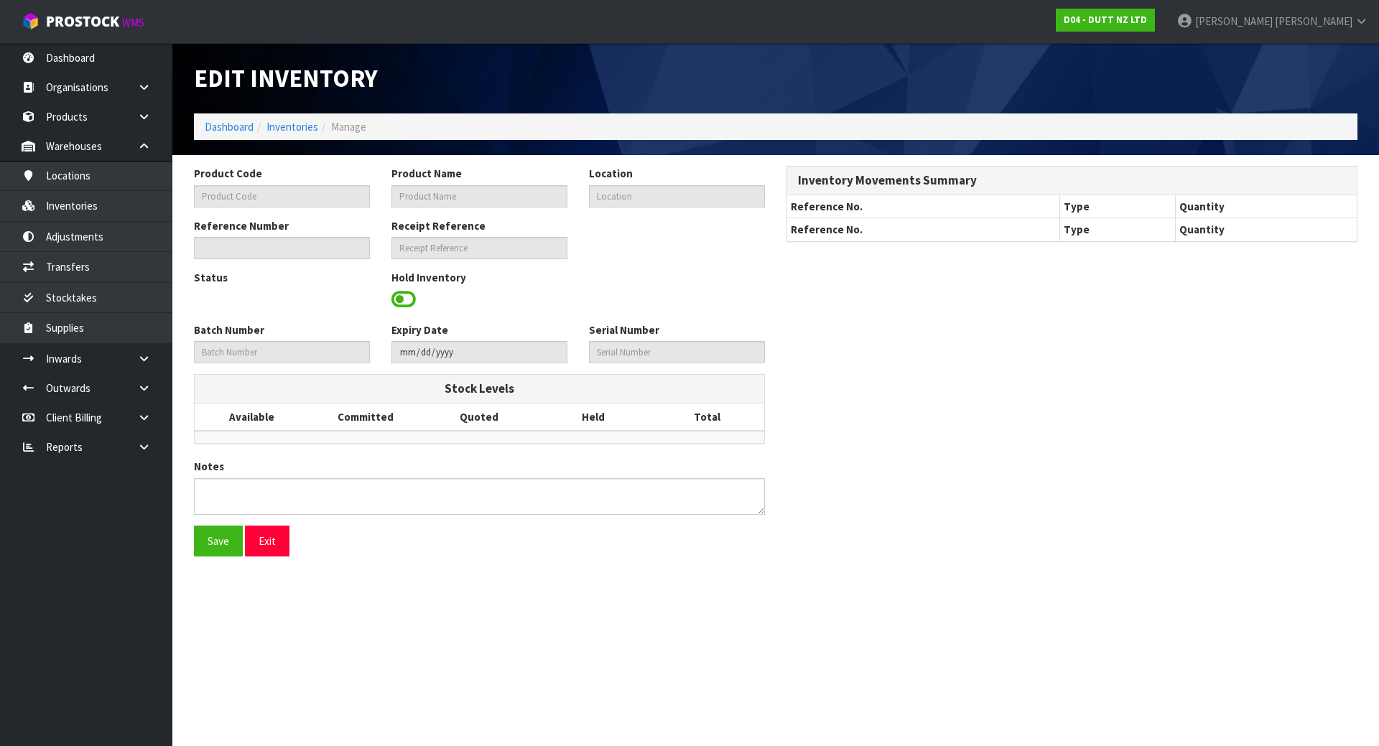
type input "71001393"
type input "BLACK METAL POWDER COATING"
type input "07-04-3-B"
type input "D04-IRY0000574"
type input "D04-REC0000072"
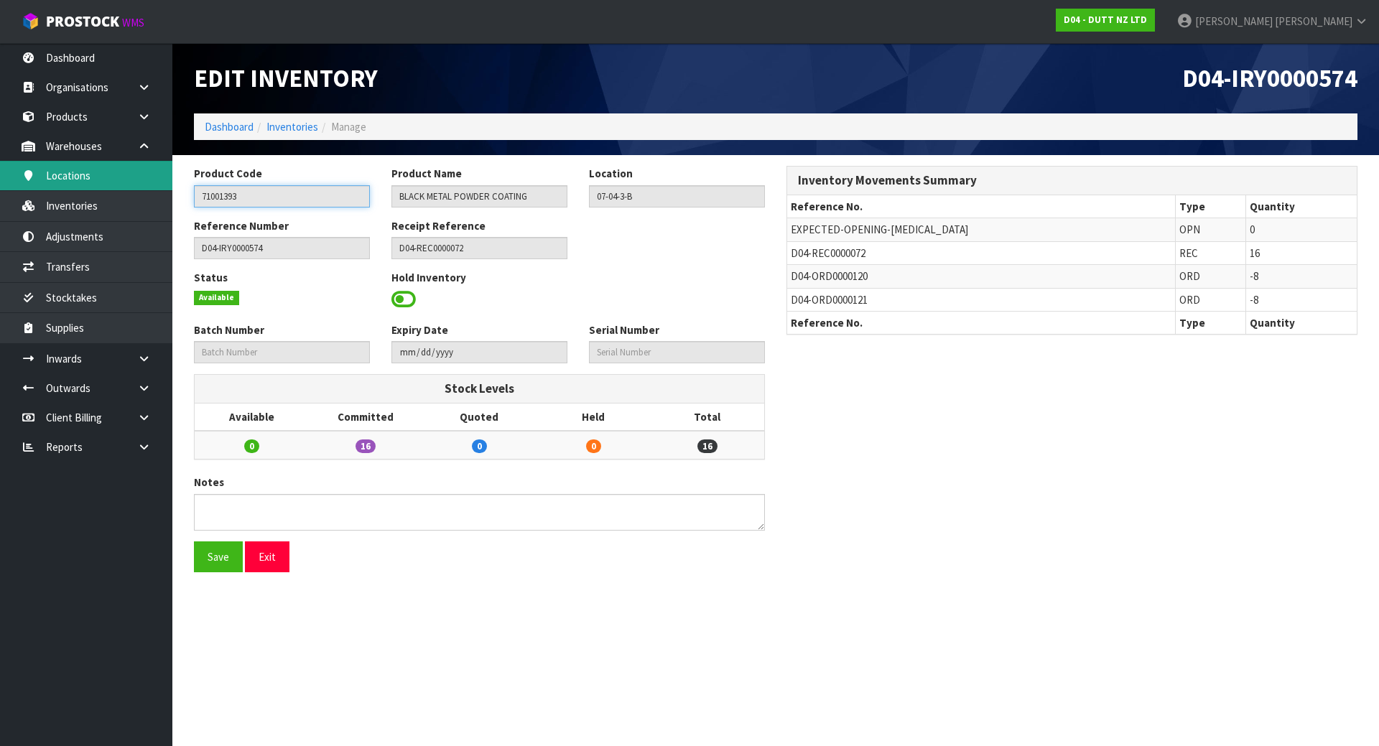
drag, startPoint x: 317, startPoint y: 192, endPoint x: 63, endPoint y: 190, distance: 253.6
click at [63, 190] on body "Toggle navigation ProStock WMS D04 - DUTT NZ LTD Michael Drugan Logout Dashboar…" at bounding box center [689, 373] width 1379 height 746
click at [149, 143] on icon at bounding box center [144, 146] width 14 height 11
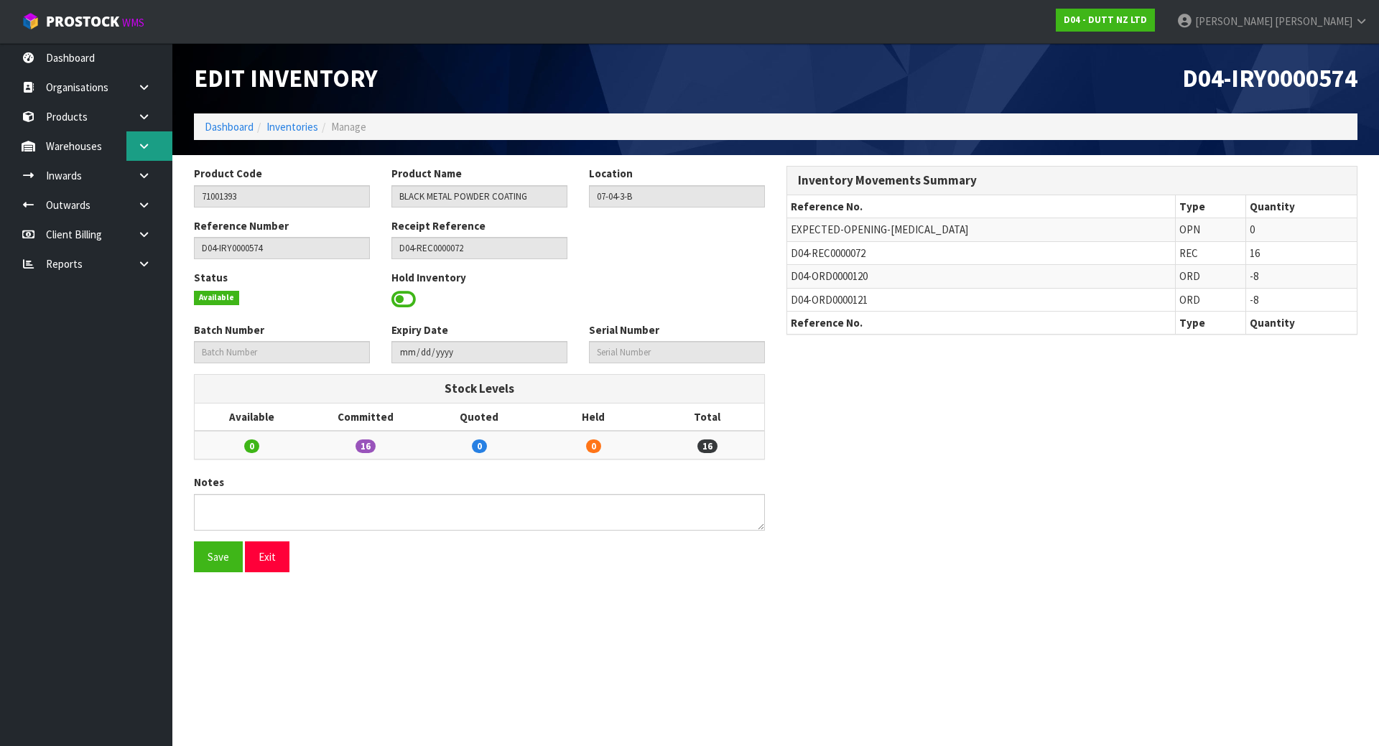
click at [149, 143] on icon at bounding box center [144, 146] width 14 height 11
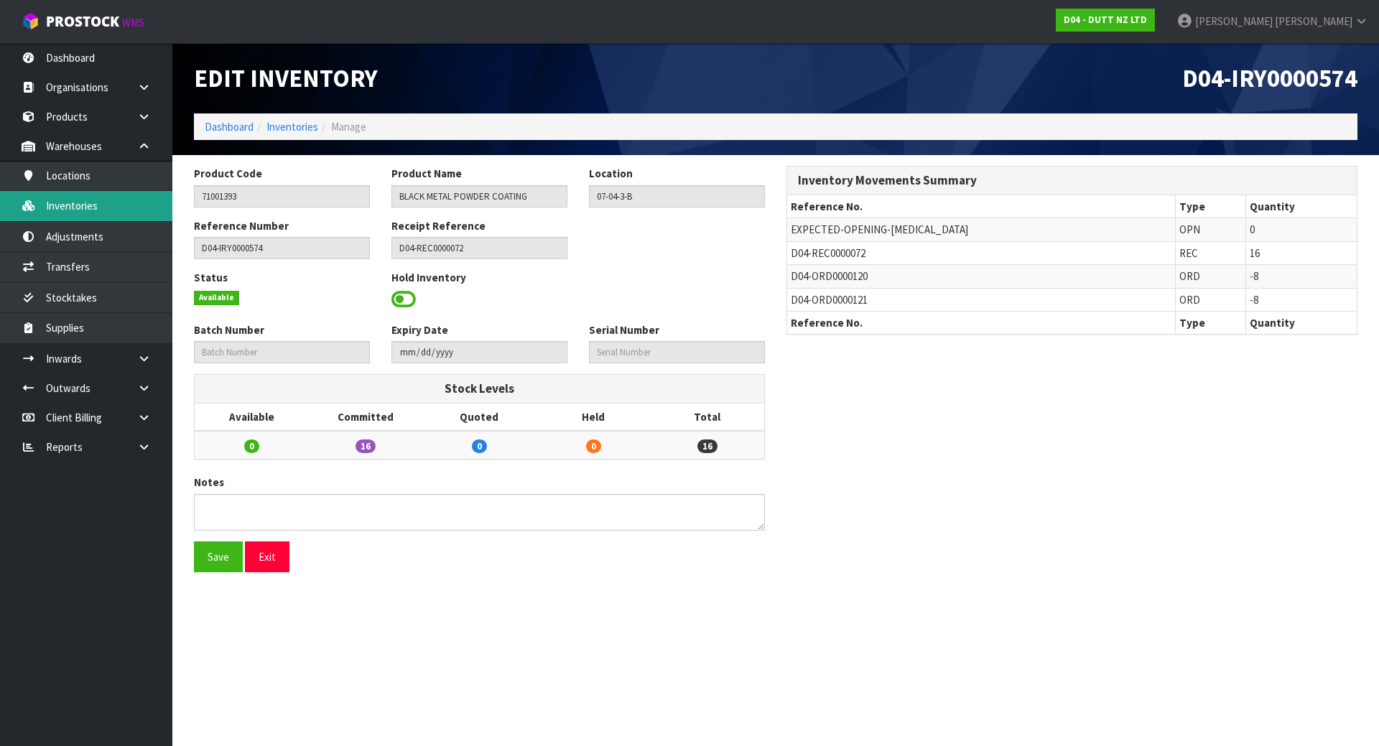
click at [101, 197] on link "Inventories" at bounding box center [86, 205] width 172 height 29
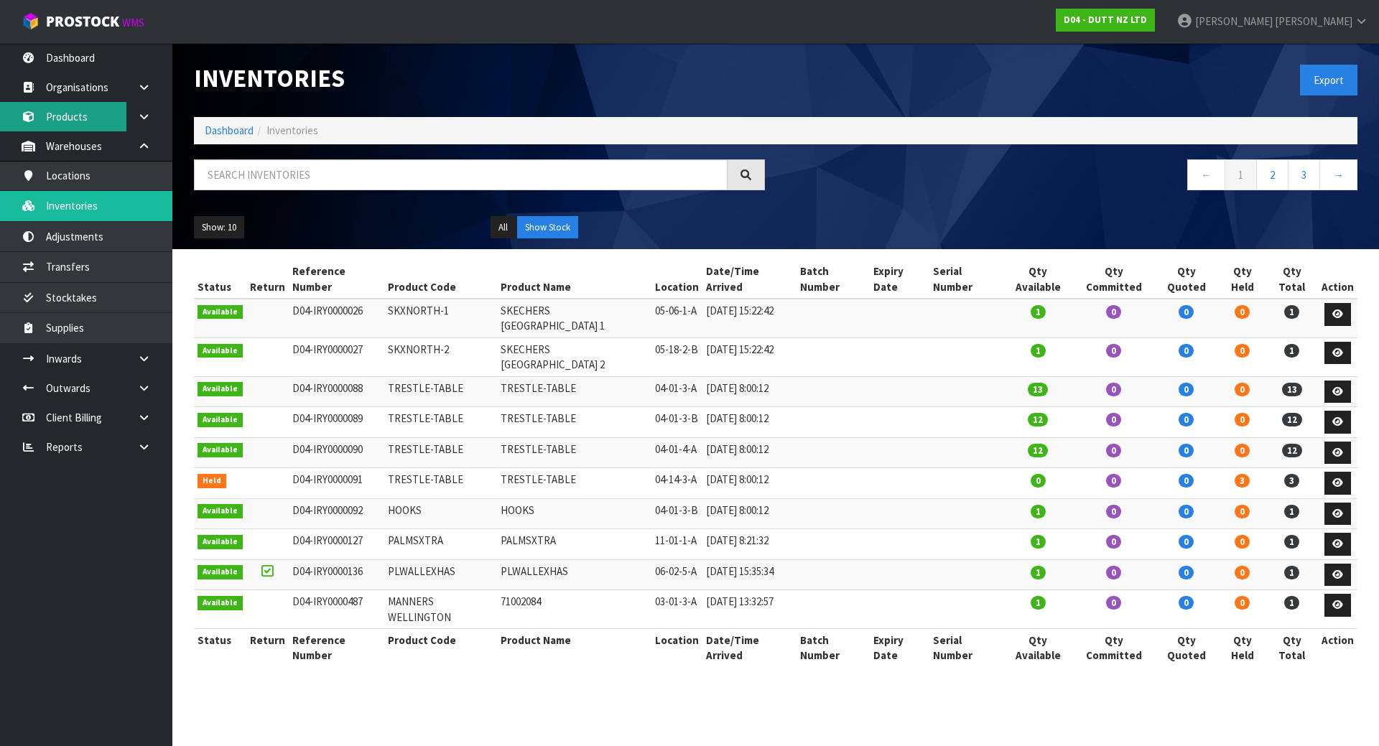
click at [119, 116] on link "Products" at bounding box center [86, 116] width 172 height 29
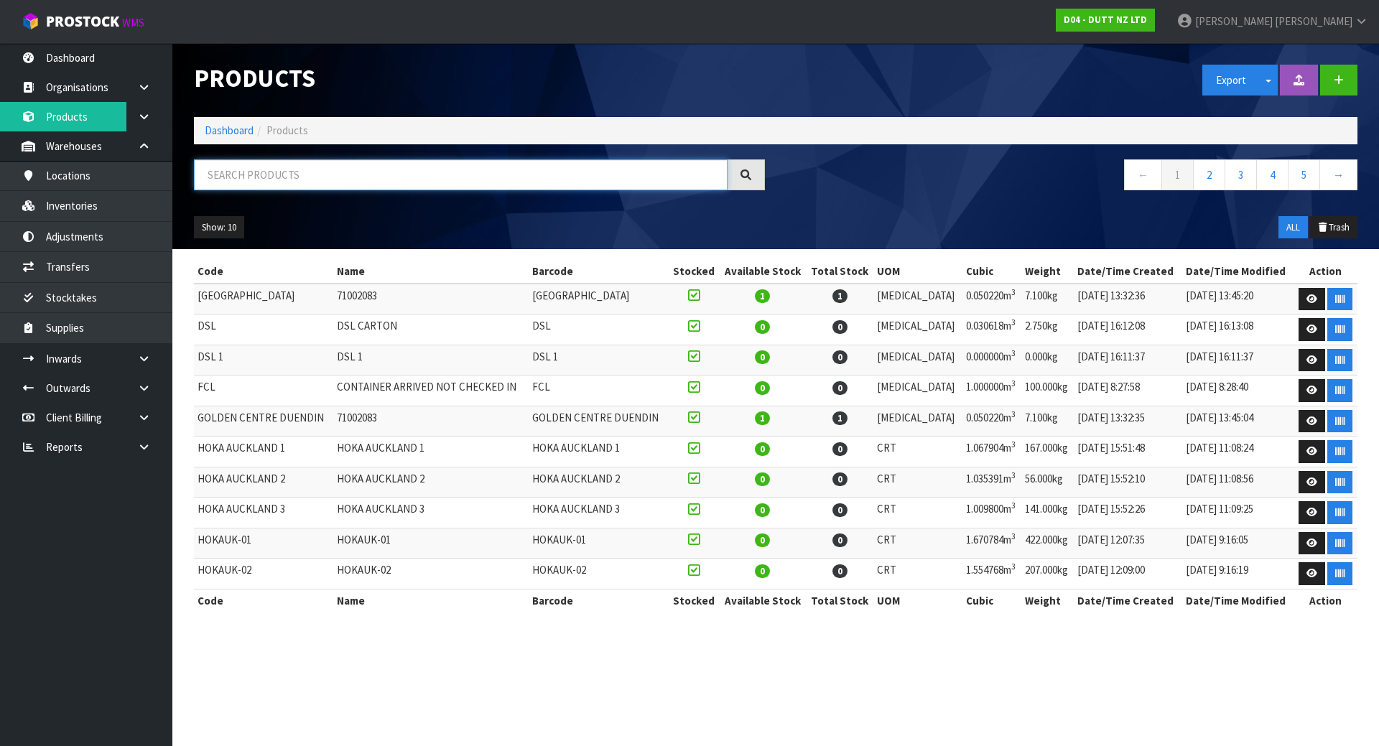
click at [255, 176] on input "text" at bounding box center [461, 174] width 534 height 31
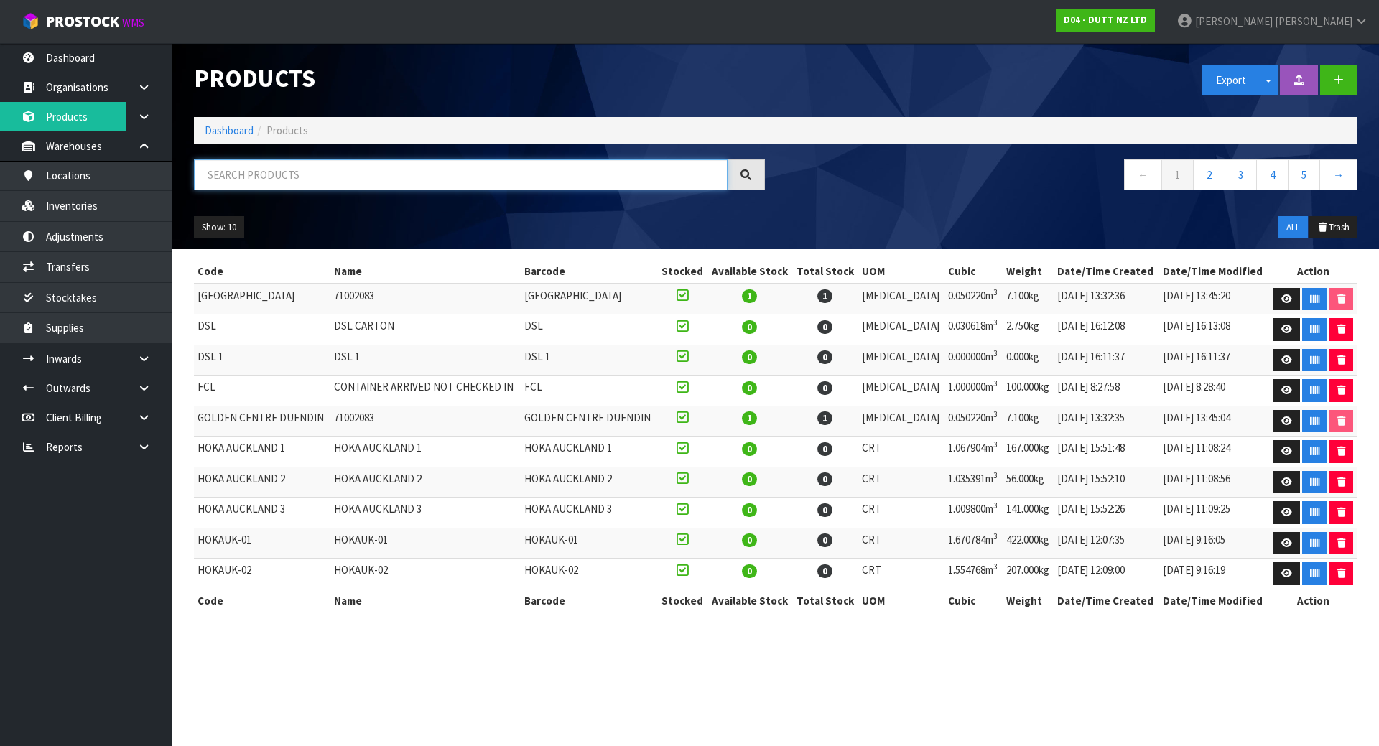
paste input "71001393"
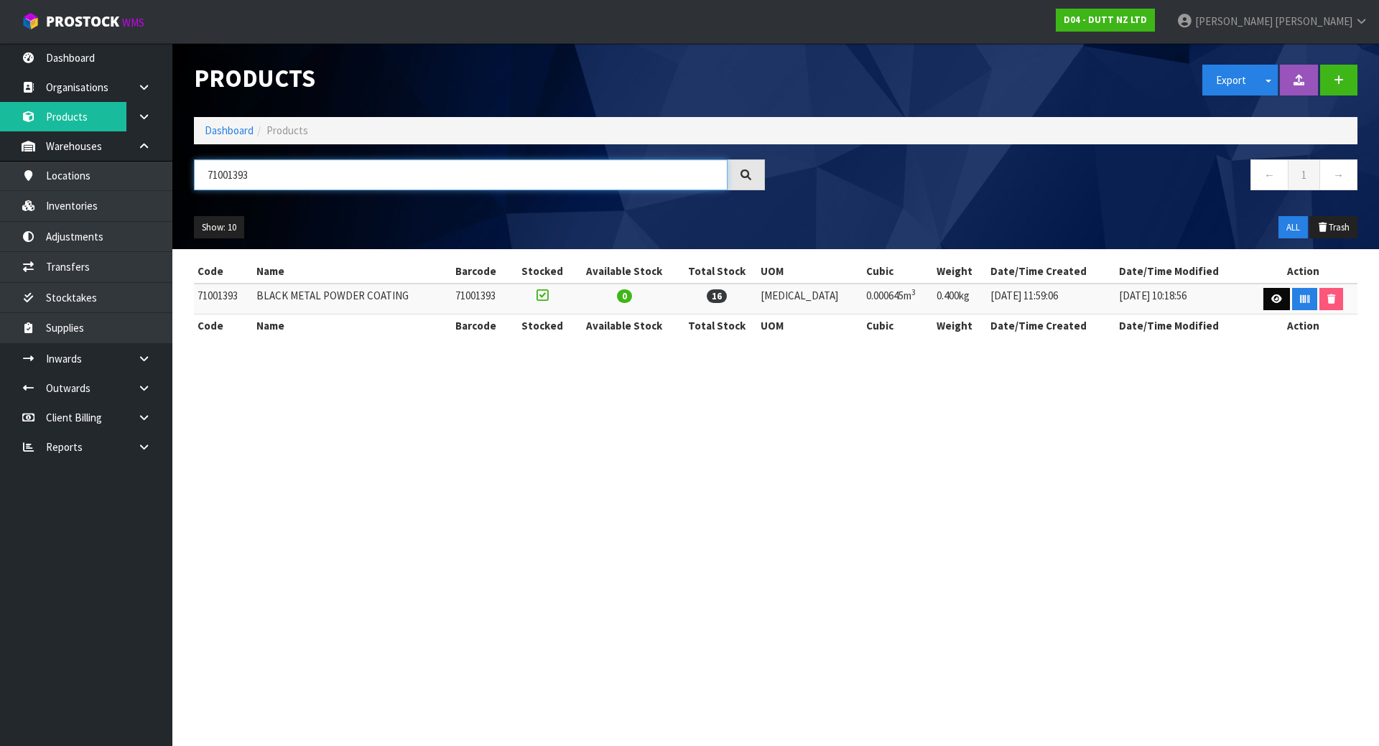
type input "71001393"
click at [1271, 299] on icon at bounding box center [1276, 298] width 11 height 9
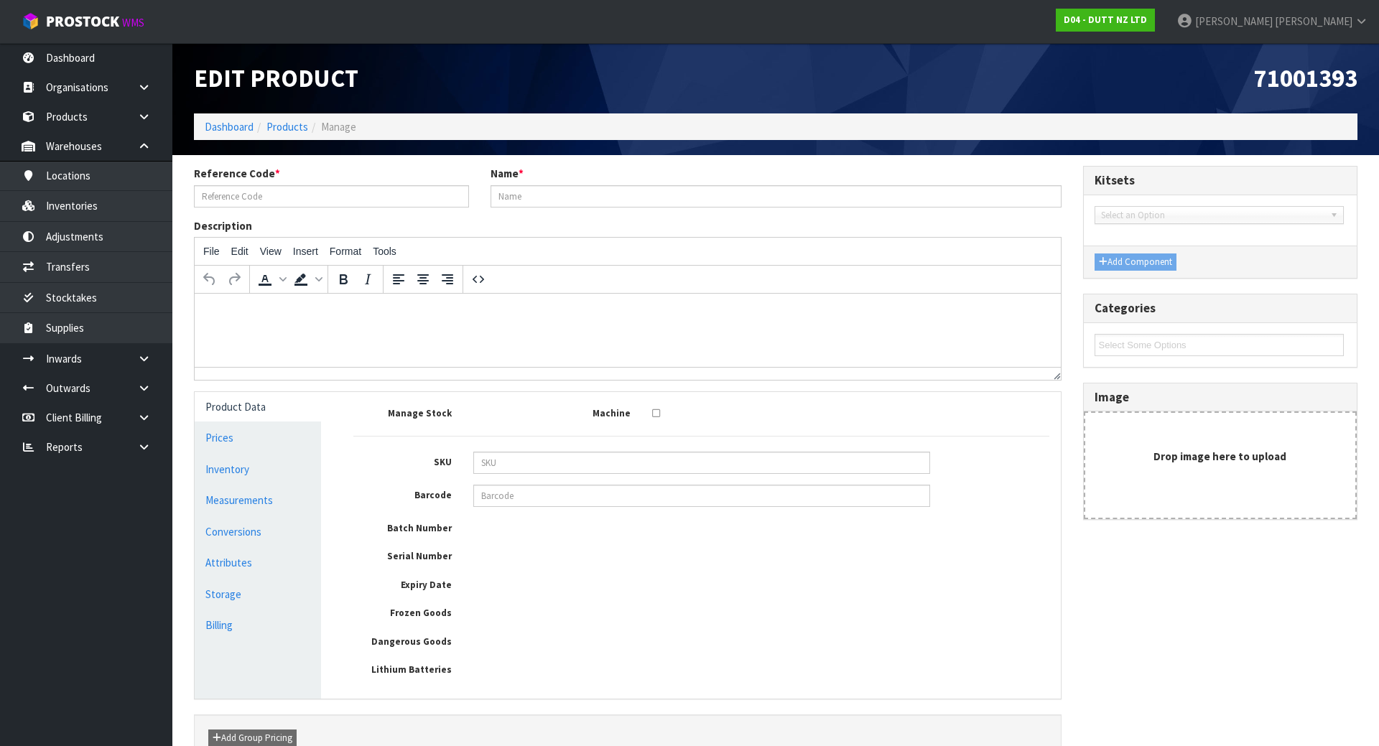
type input "71001393"
type input "BLACK METAL POWDER COATING"
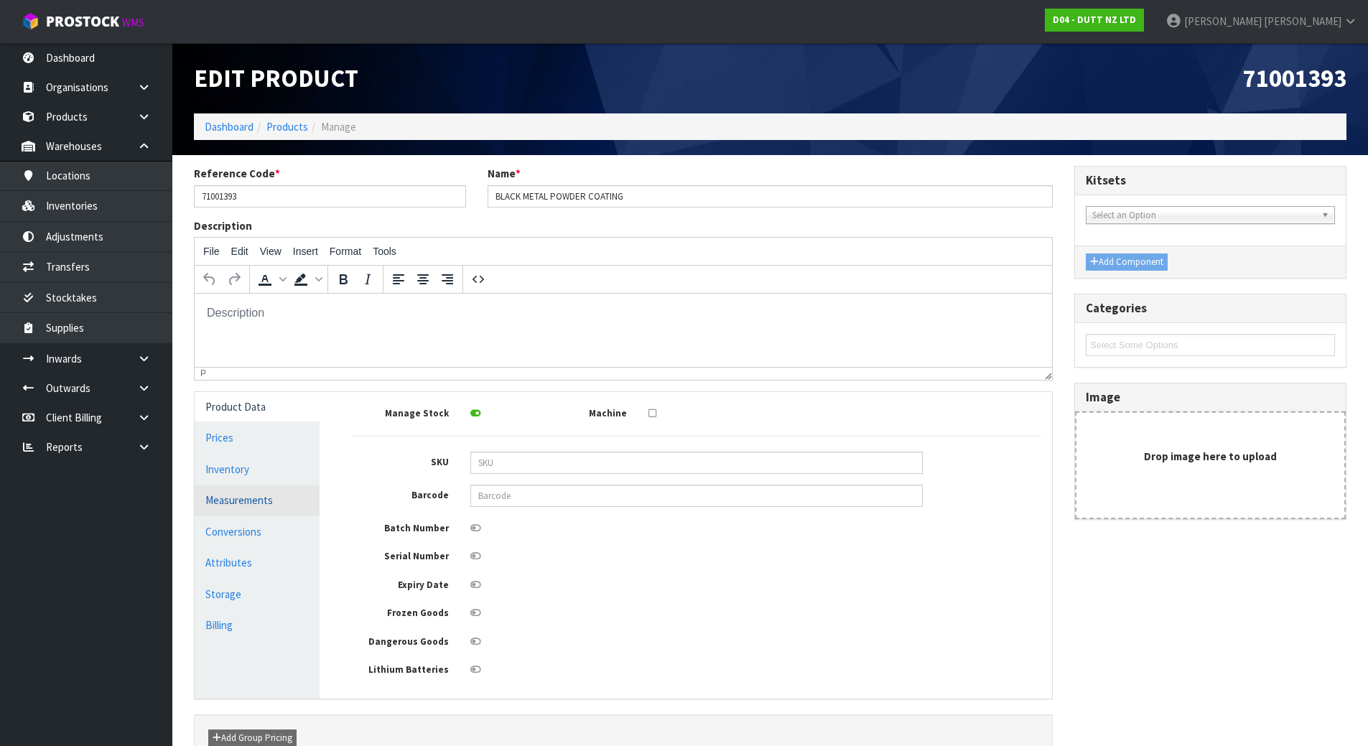
click at [301, 501] on link "Measurements" at bounding box center [257, 500] width 125 height 29
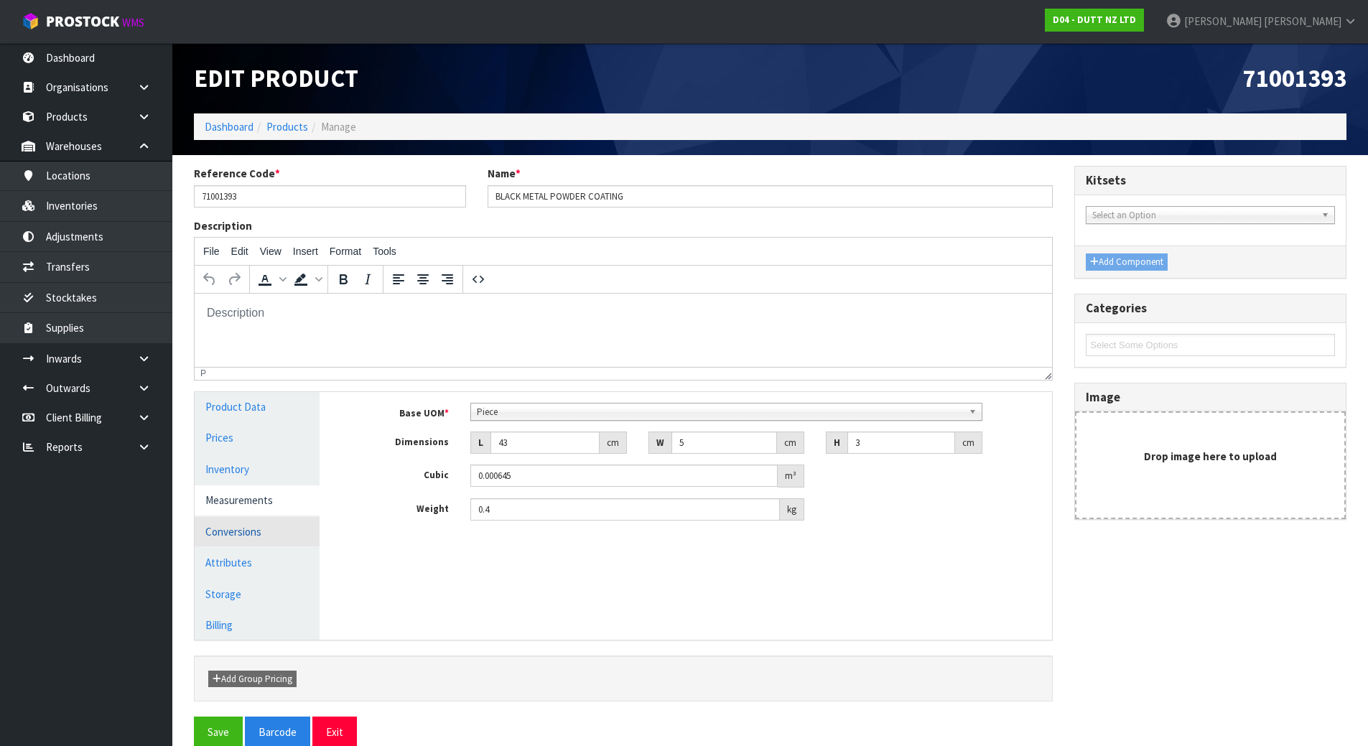
click at [284, 534] on link "Conversions" at bounding box center [257, 531] width 125 height 29
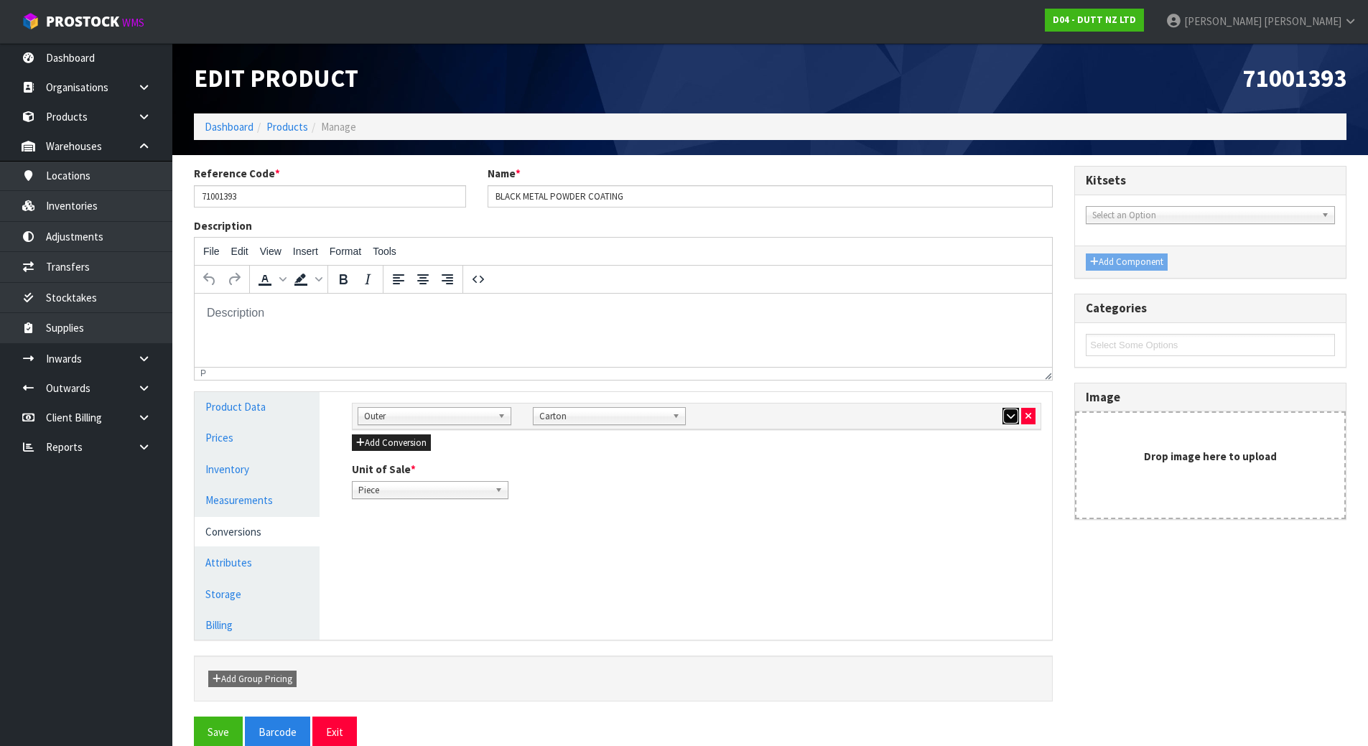
click at [1004, 414] on button "button" at bounding box center [1011, 416] width 17 height 17
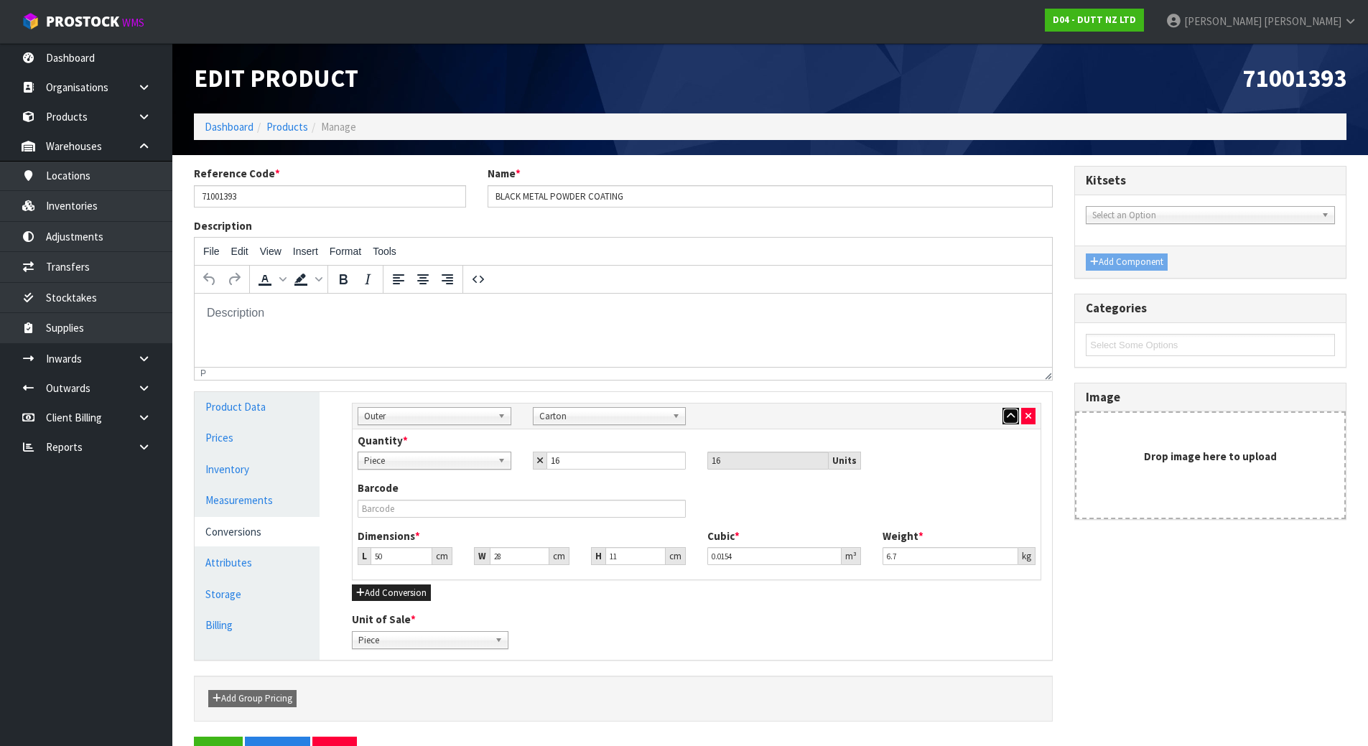
click at [1004, 414] on button "button" at bounding box center [1011, 416] width 17 height 17
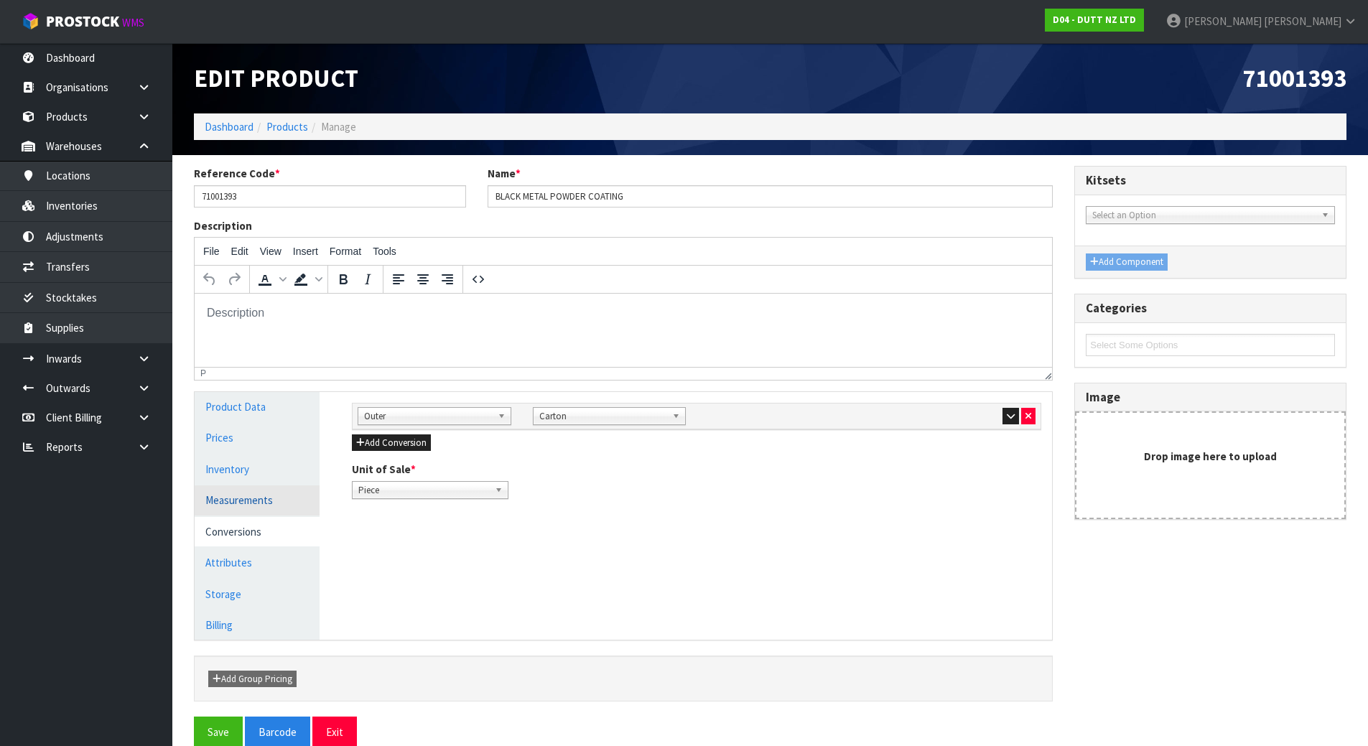
click at [286, 506] on link "Measurements" at bounding box center [257, 500] width 125 height 29
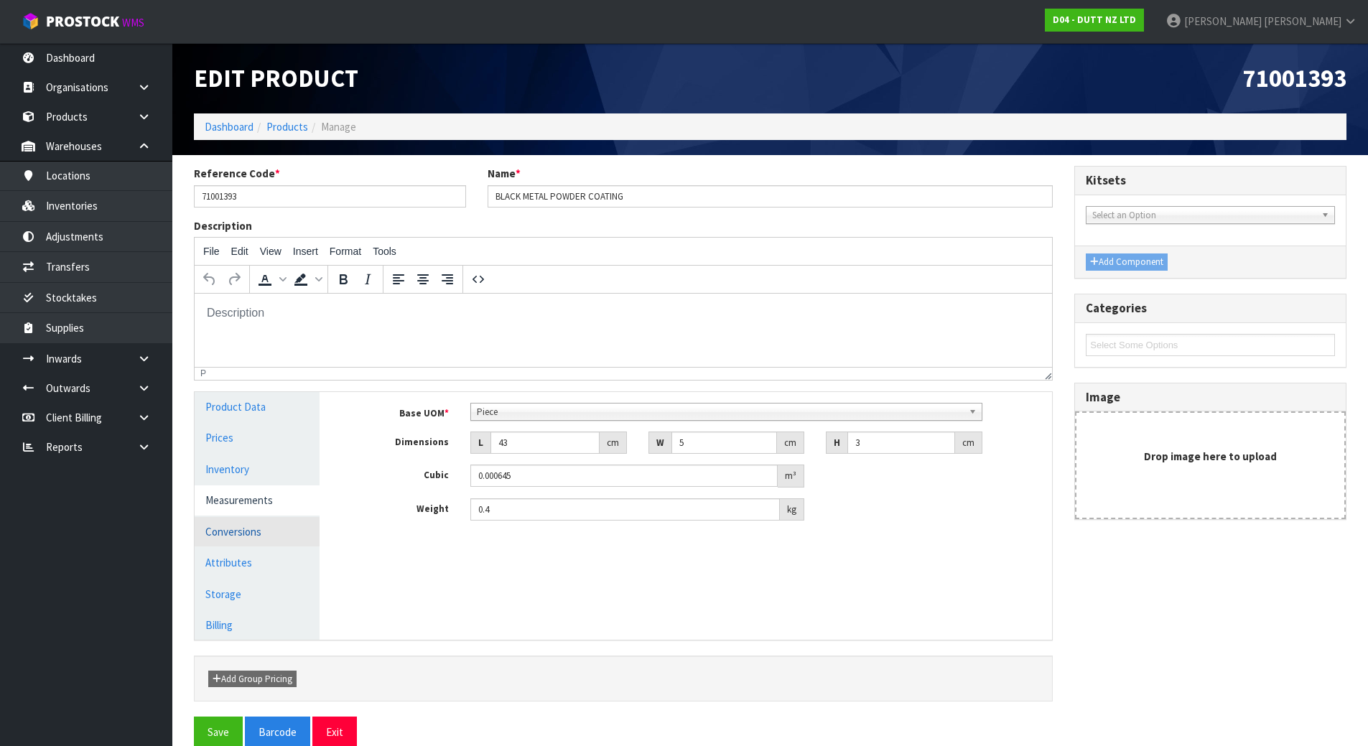
click at [258, 532] on link "Conversions" at bounding box center [257, 531] width 125 height 29
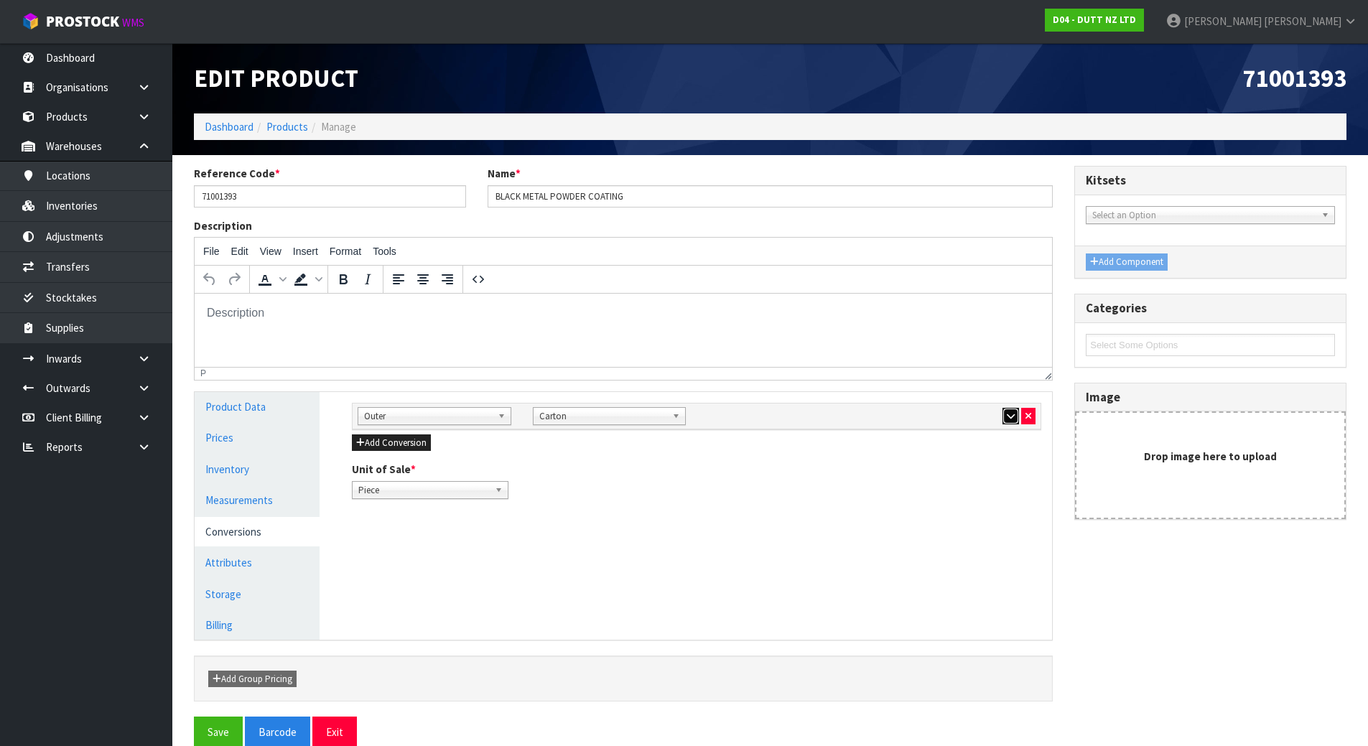
click at [1007, 418] on icon "button" at bounding box center [1011, 416] width 8 height 9
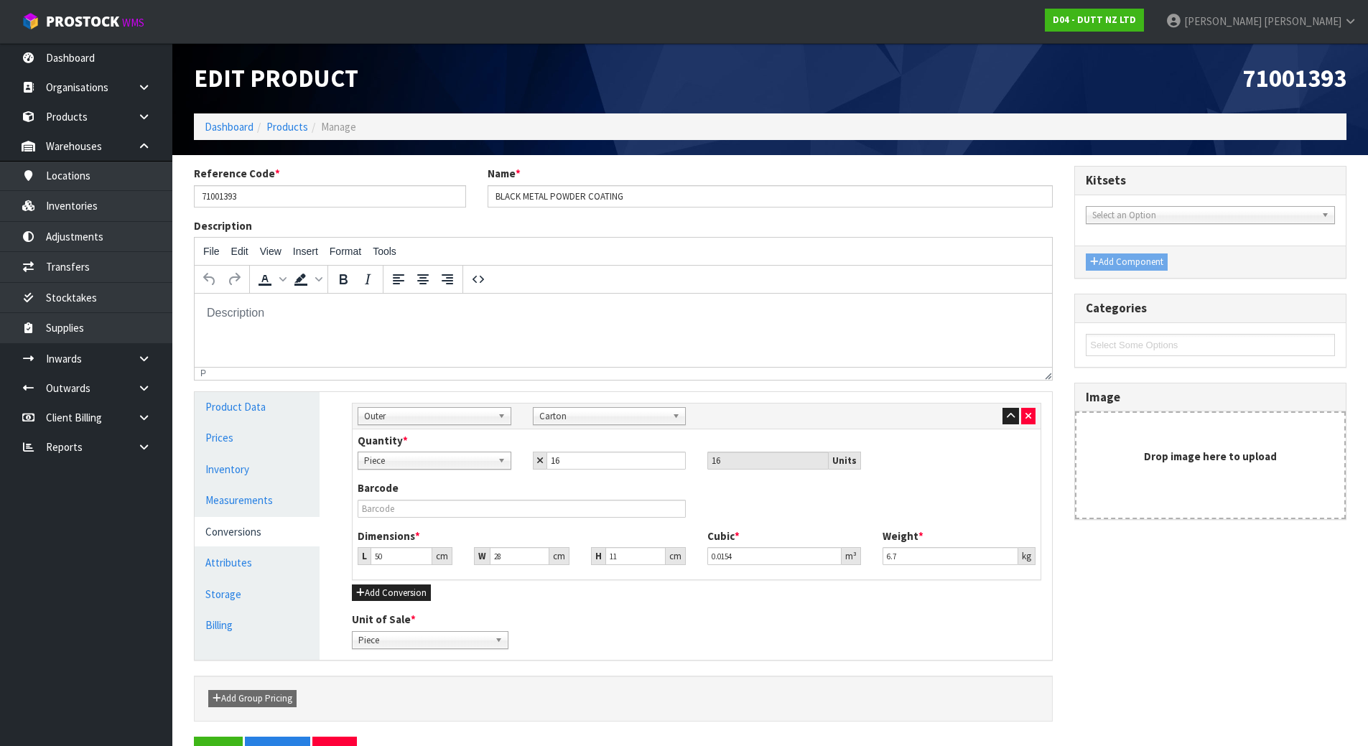
click at [937, 411] on div at bounding box center [960, 415] width 154 height 17
